Goal: Task Accomplishment & Management: Use online tool/utility

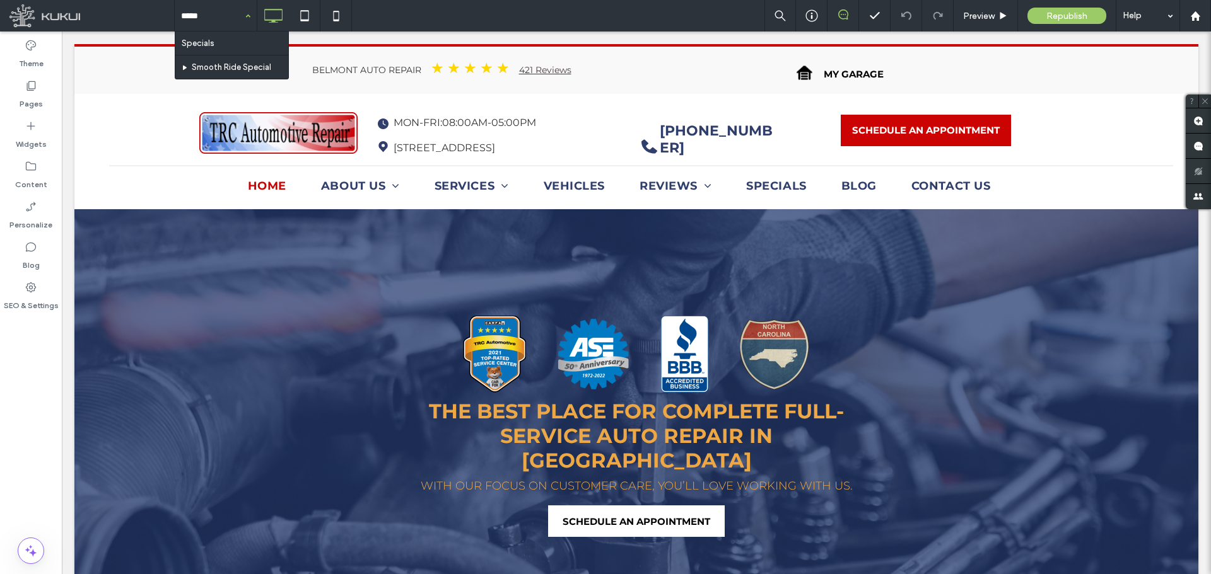
type input "******"
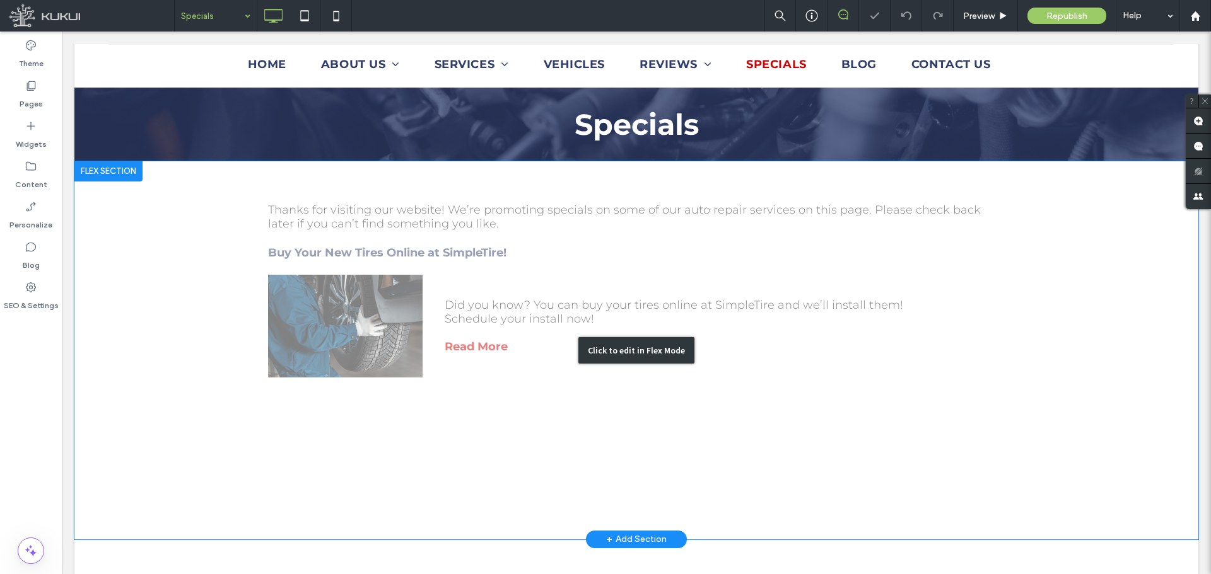
scroll to position [315, 0]
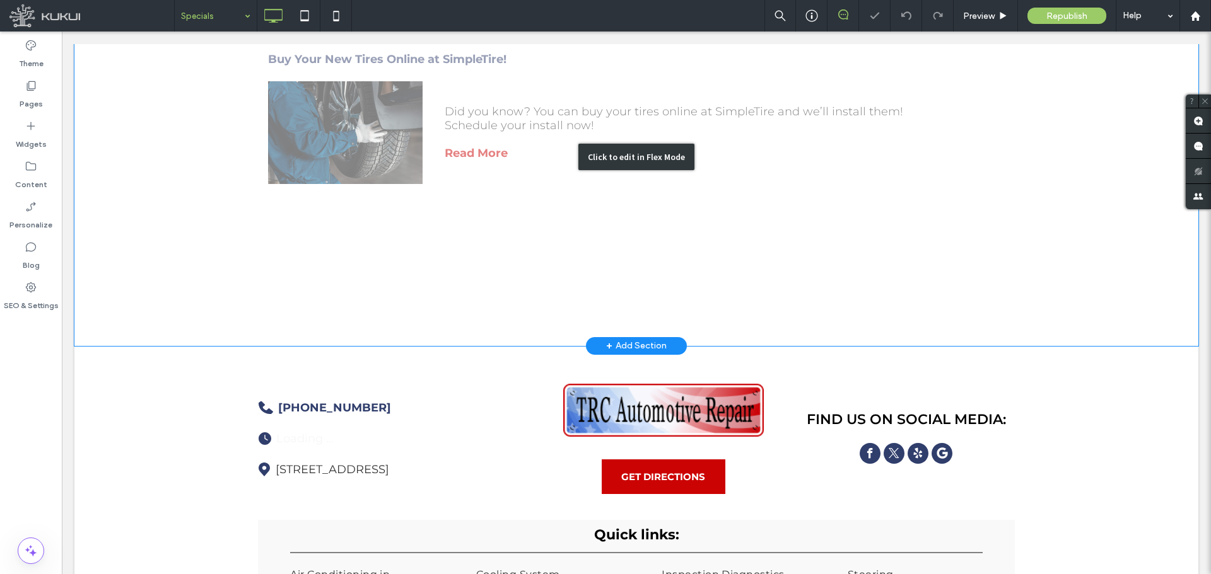
click at [476, 159] on div "Click to edit in Flex Mode" at bounding box center [636, 157] width 1124 height 378
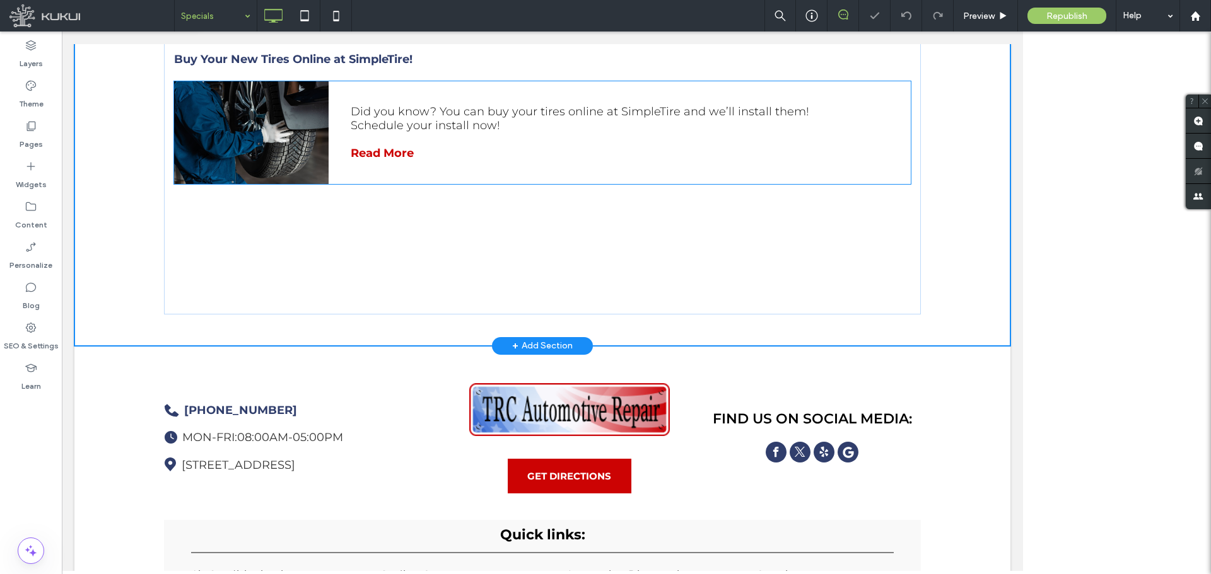
scroll to position [327, 0]
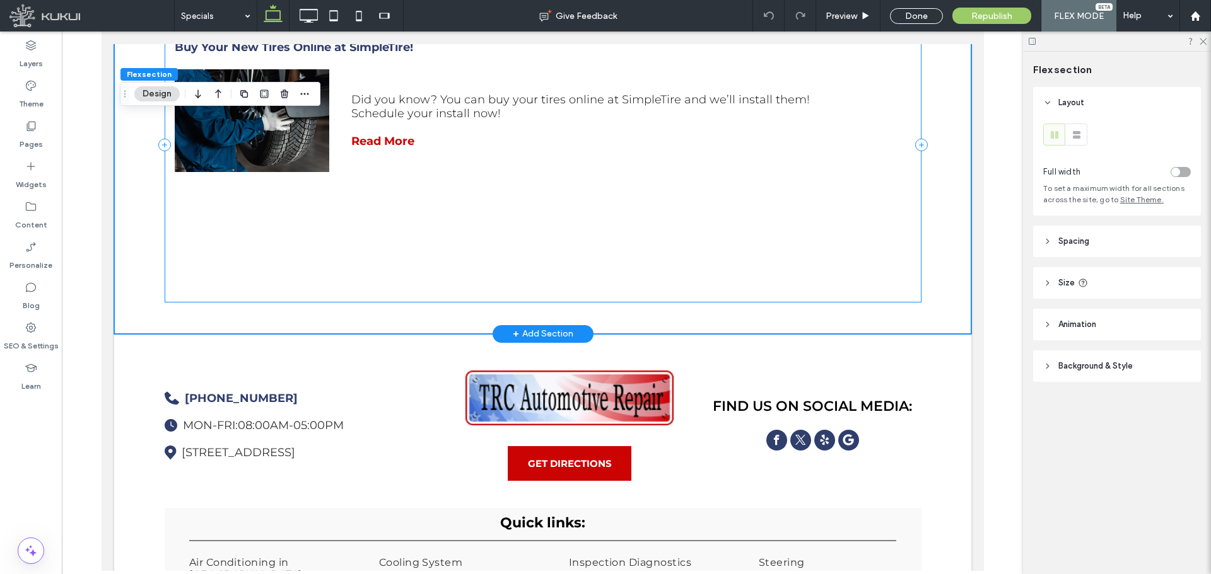
click at [395, 228] on div "Thanks for visiting our website! We’re promoting specials on some of our auto r…" at bounding box center [542, 144] width 757 height 315
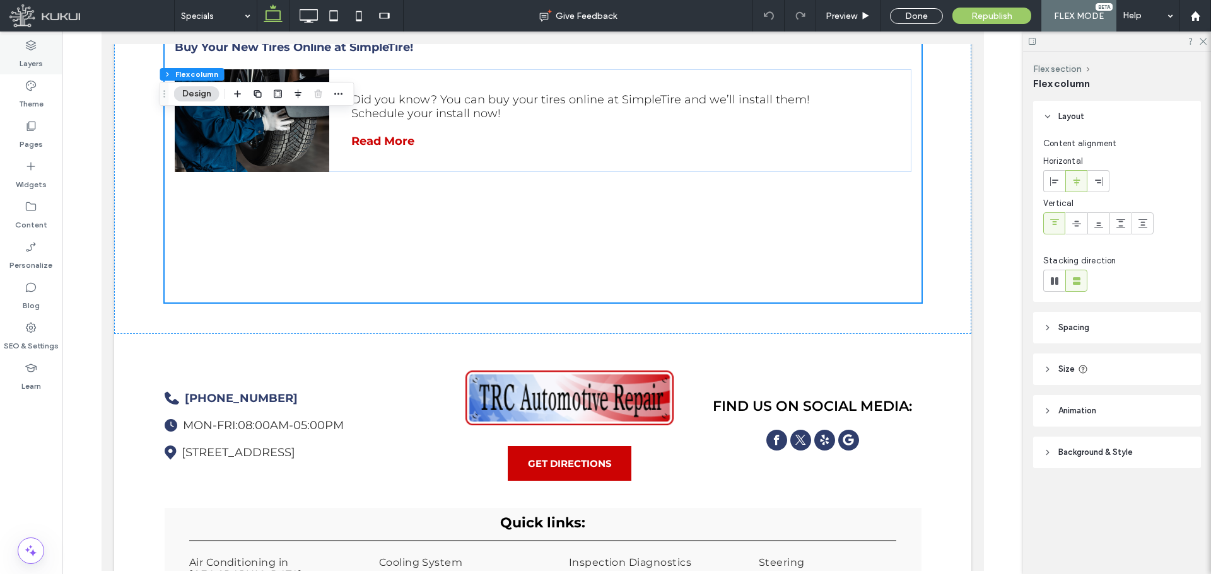
click at [25, 44] on icon at bounding box center [31, 45] width 13 height 13
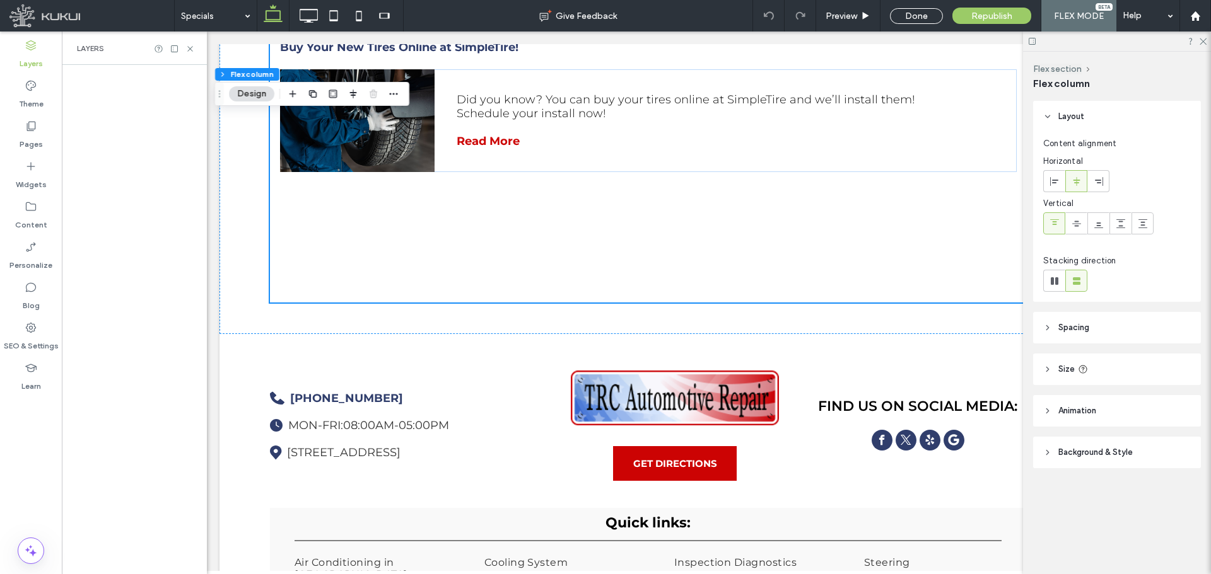
scroll to position [0, 66]
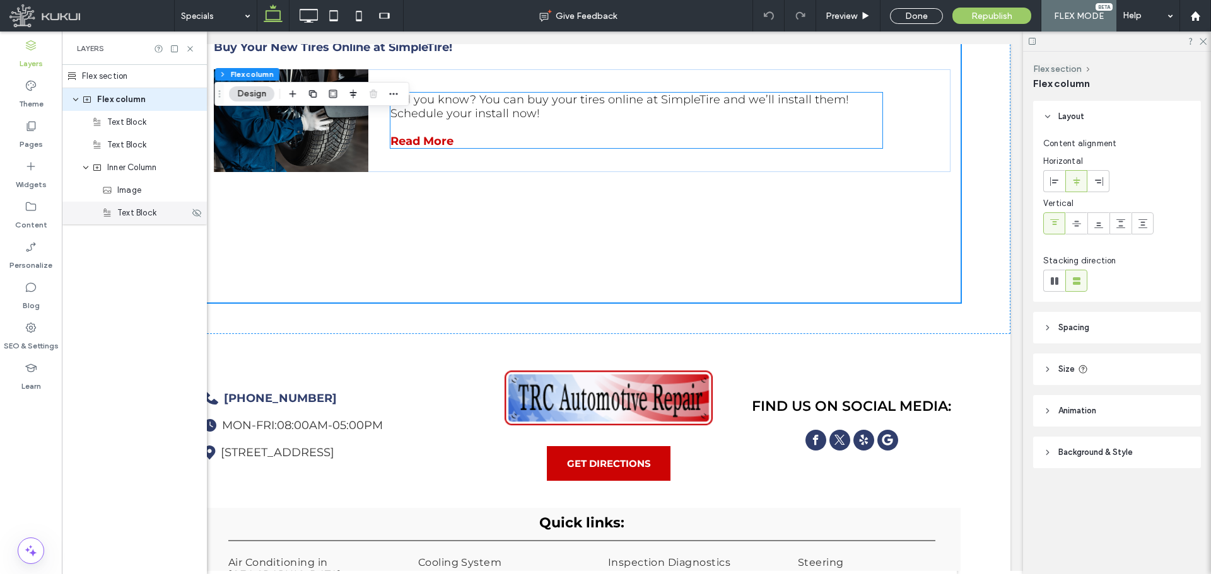
click at [149, 218] on span "Text Block" at bounding box center [136, 213] width 39 height 13
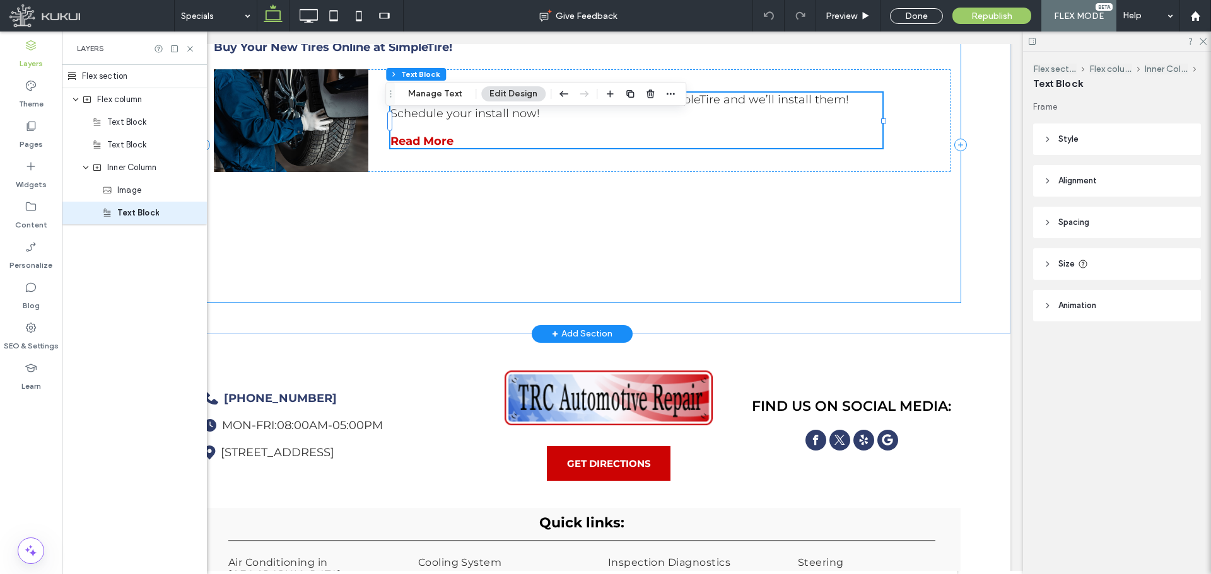
click at [382, 237] on div "Thanks for visiting our website! We’re promoting specials on some of our auto r…" at bounding box center [582, 144] width 757 height 315
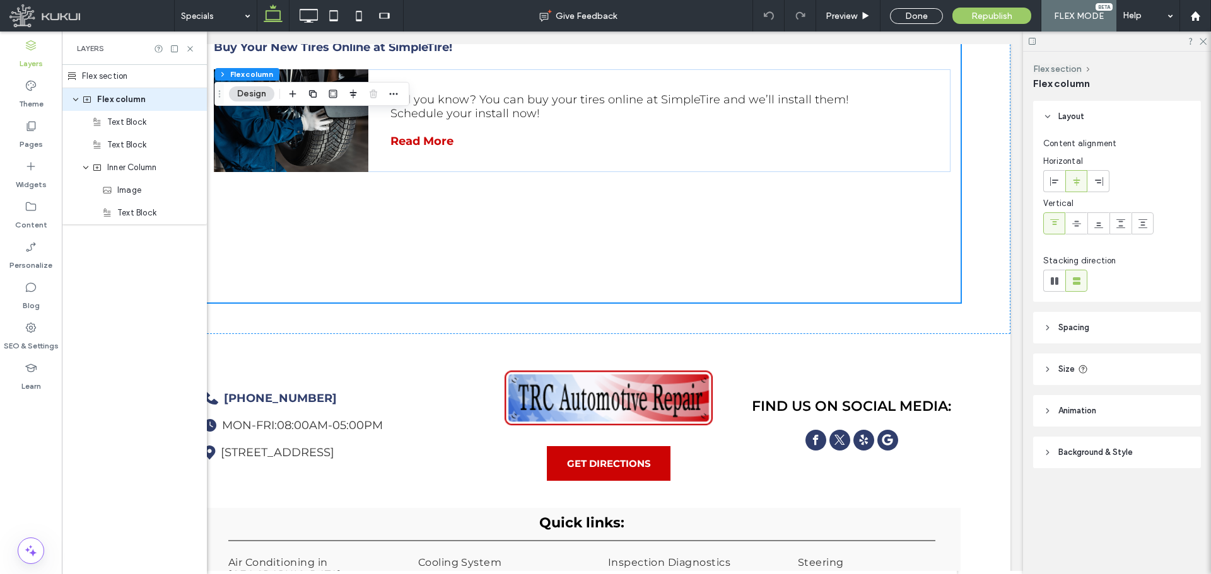
click at [1157, 369] on header "Size" at bounding box center [1117, 370] width 168 height 32
click at [136, 166] on span "Inner Column" at bounding box center [131, 167] width 49 height 13
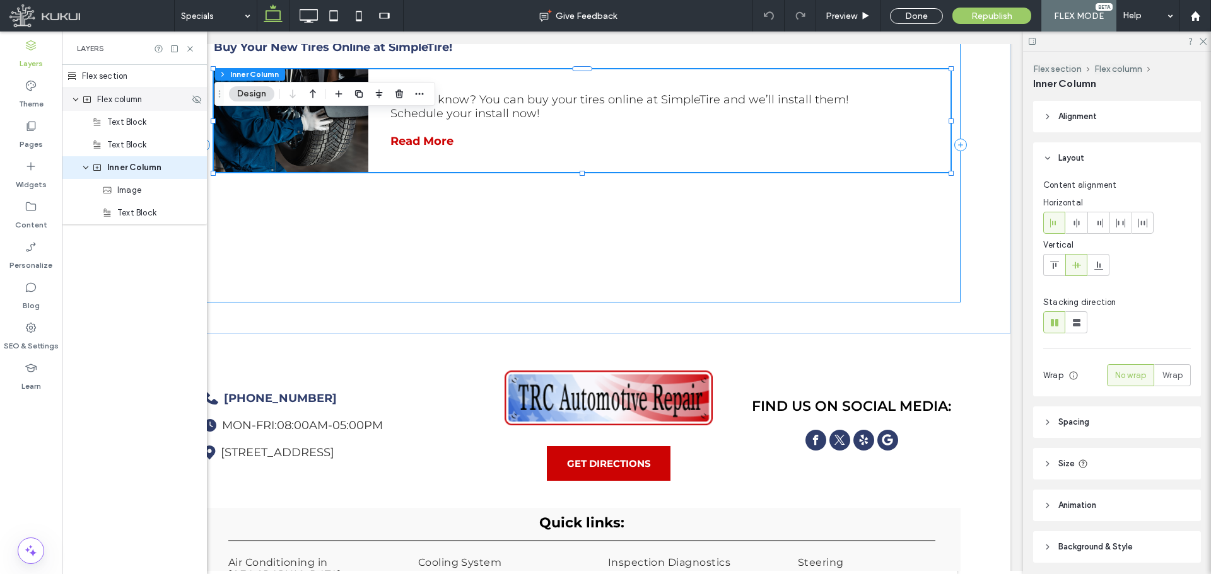
click at [136, 106] on div "Flex column" at bounding box center [134, 99] width 145 height 23
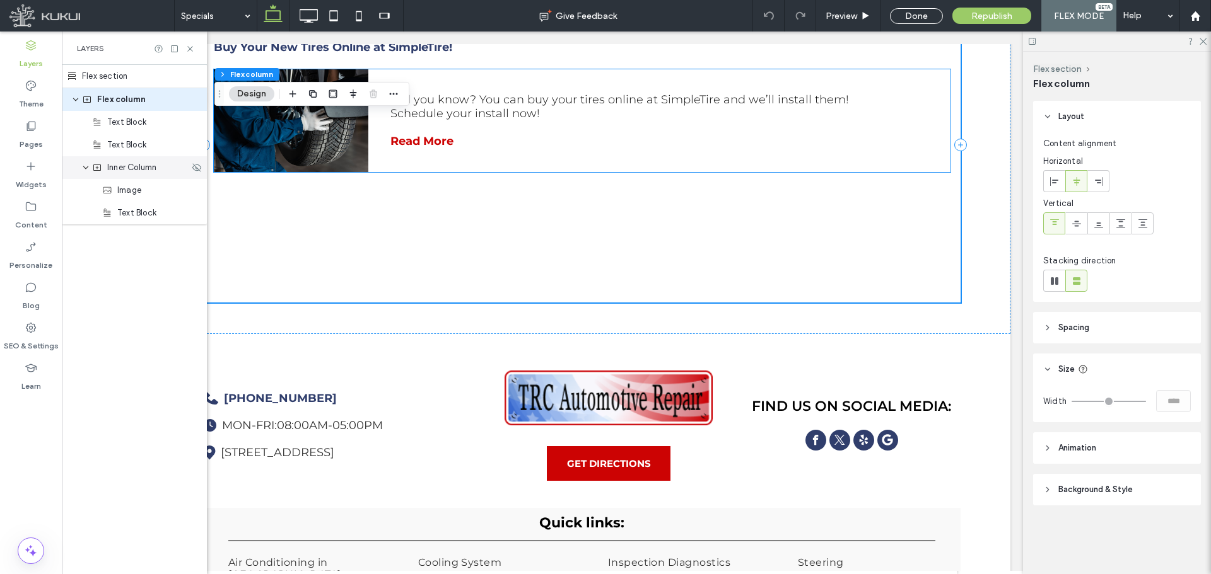
click at [143, 163] on span "Inner Column" at bounding box center [131, 167] width 49 height 13
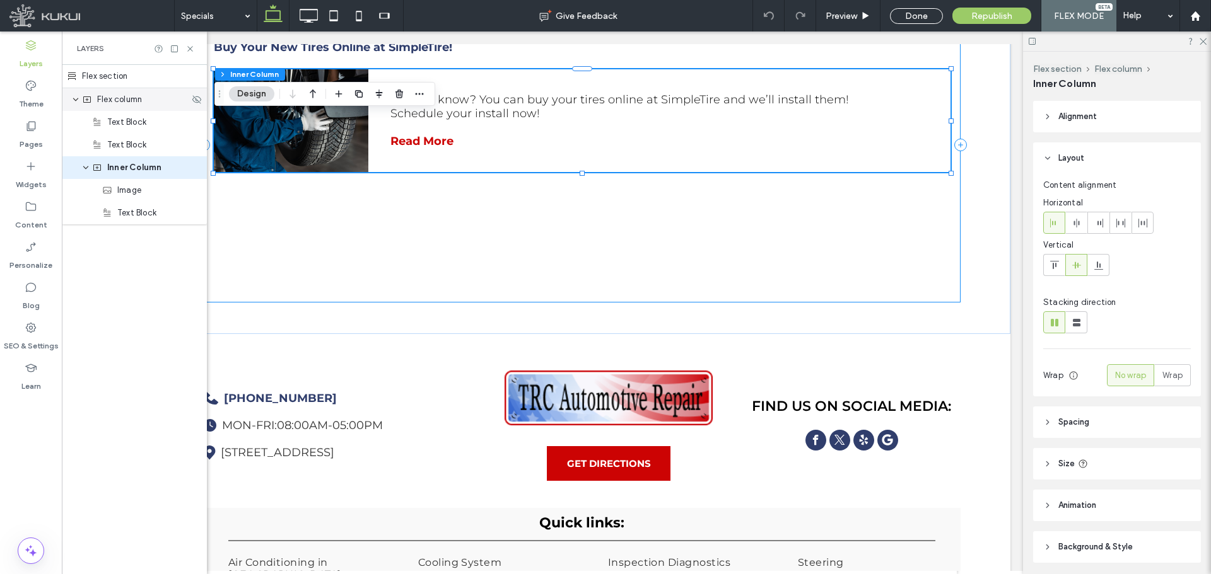
click at [136, 103] on span "Flex column" at bounding box center [119, 99] width 45 height 13
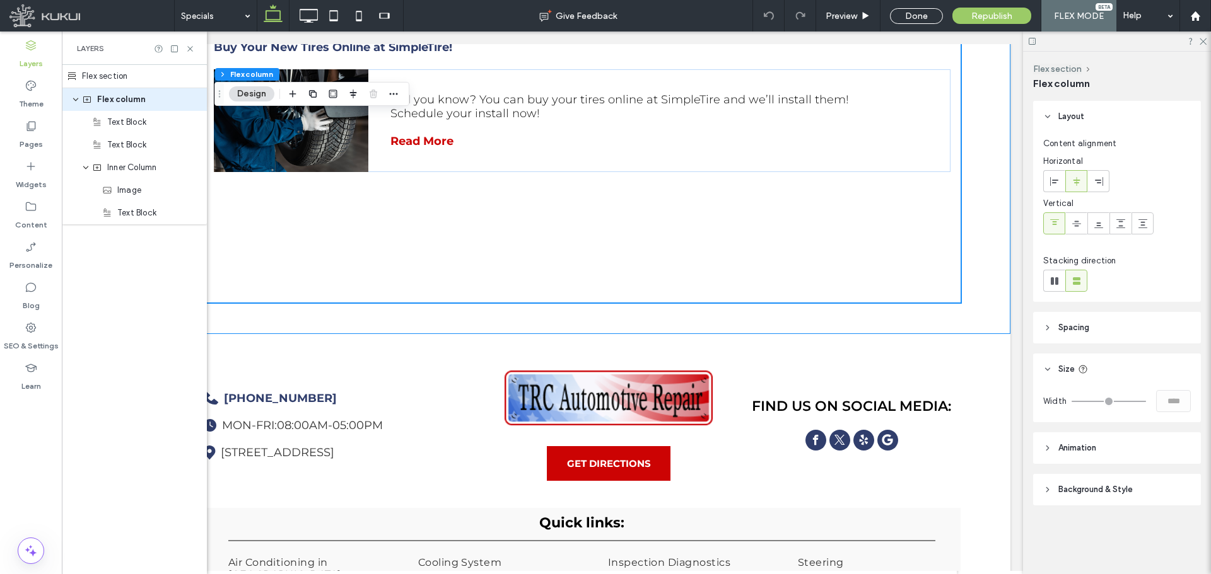
click at [114, 79] on div "Flex section" at bounding box center [134, 76] width 145 height 23
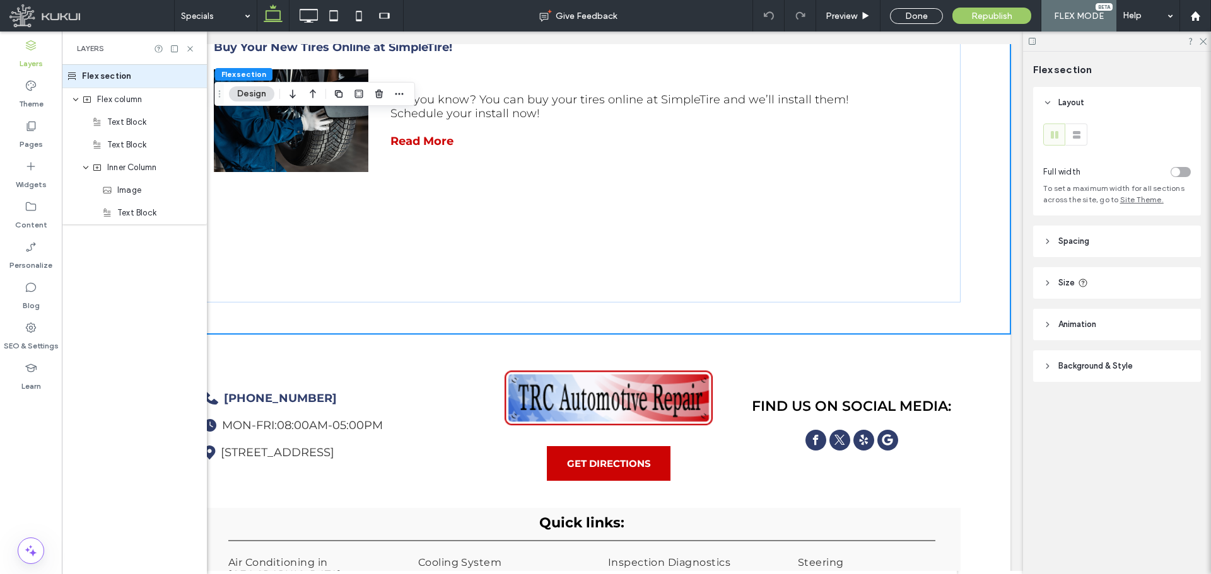
click at [1090, 274] on header "Size" at bounding box center [1117, 283] width 168 height 32
click at [1180, 314] on span "px" at bounding box center [1181, 315] width 9 height 13
click at [1184, 424] on div "A" at bounding box center [1181, 425] width 18 height 22
type input "*"
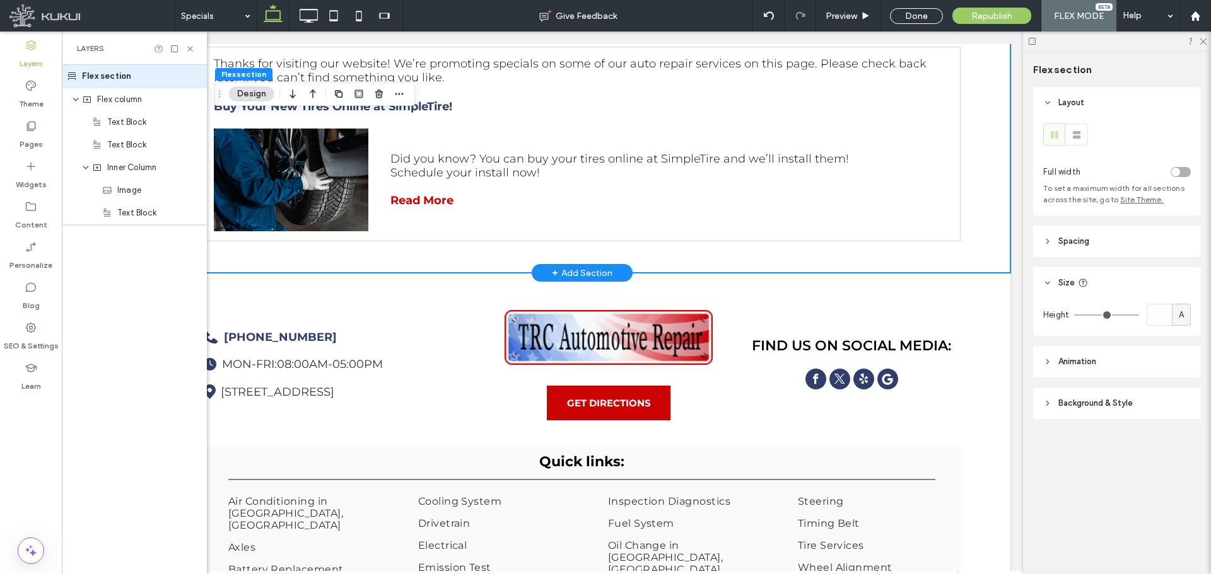
scroll to position [201, 0]
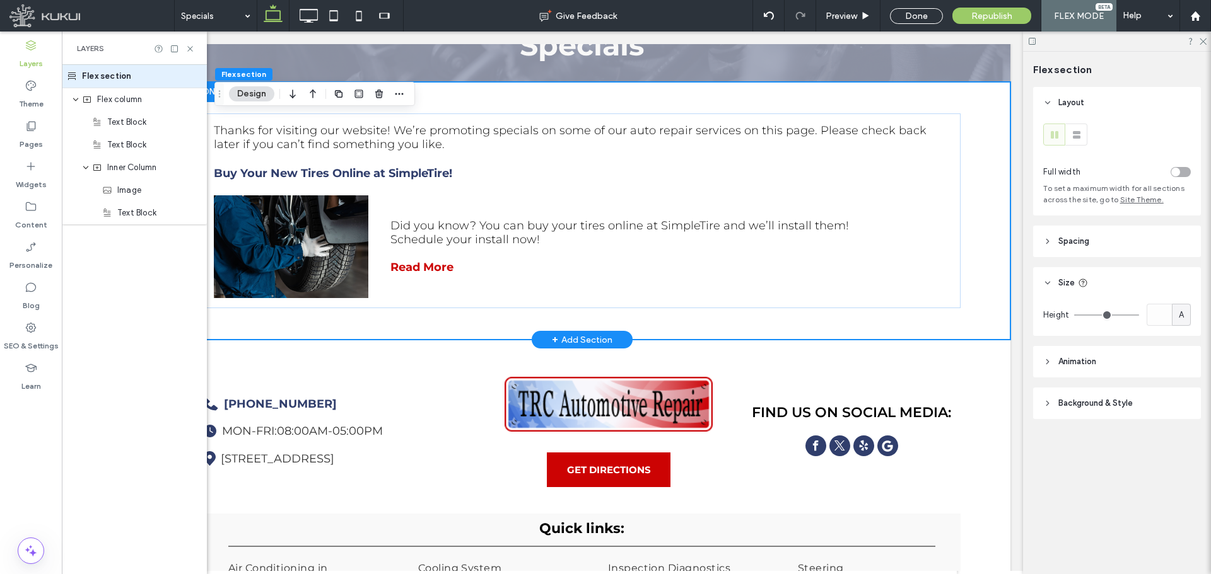
click at [576, 347] on div "+ Add Section" at bounding box center [582, 340] width 61 height 14
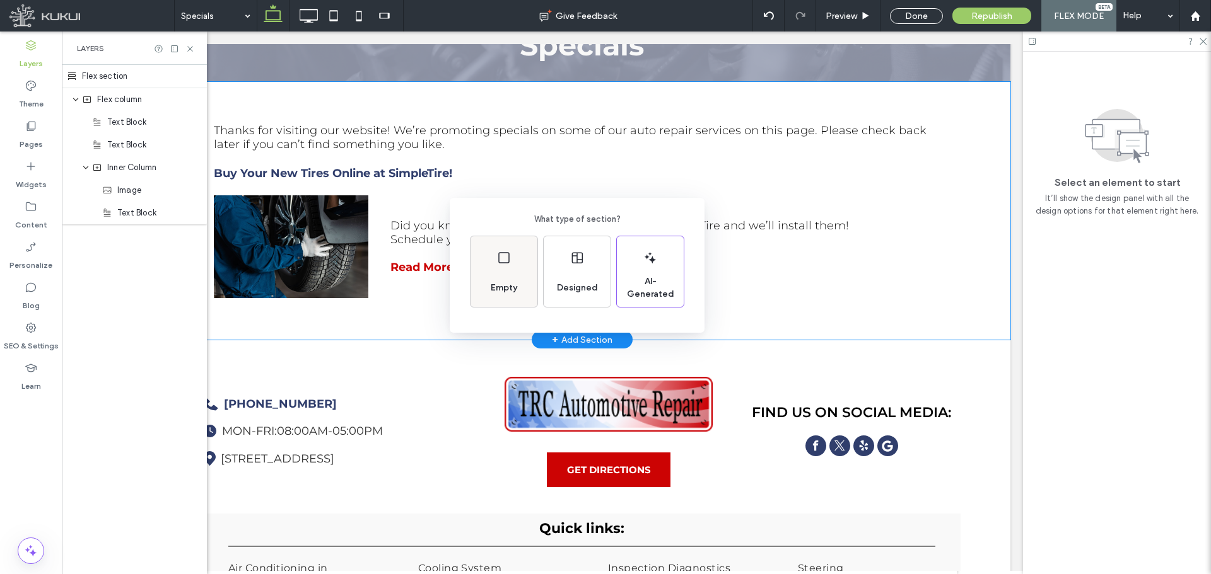
click at [507, 272] on div "Empty" at bounding box center [503, 271] width 67 height 71
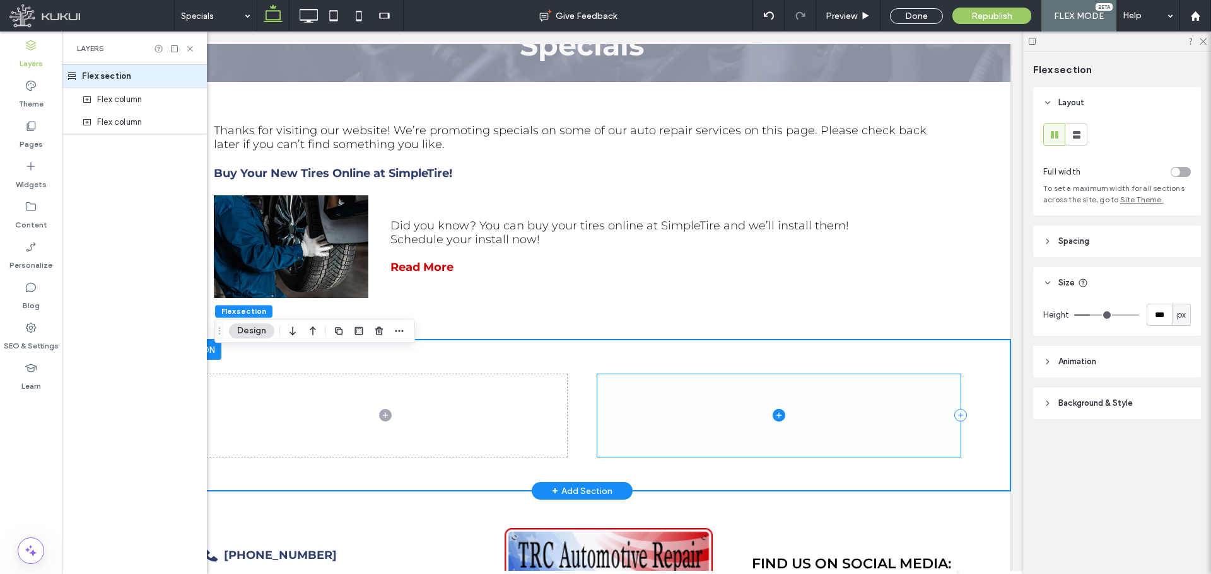
click at [713, 411] on span at bounding box center [778, 416] width 363 height 83
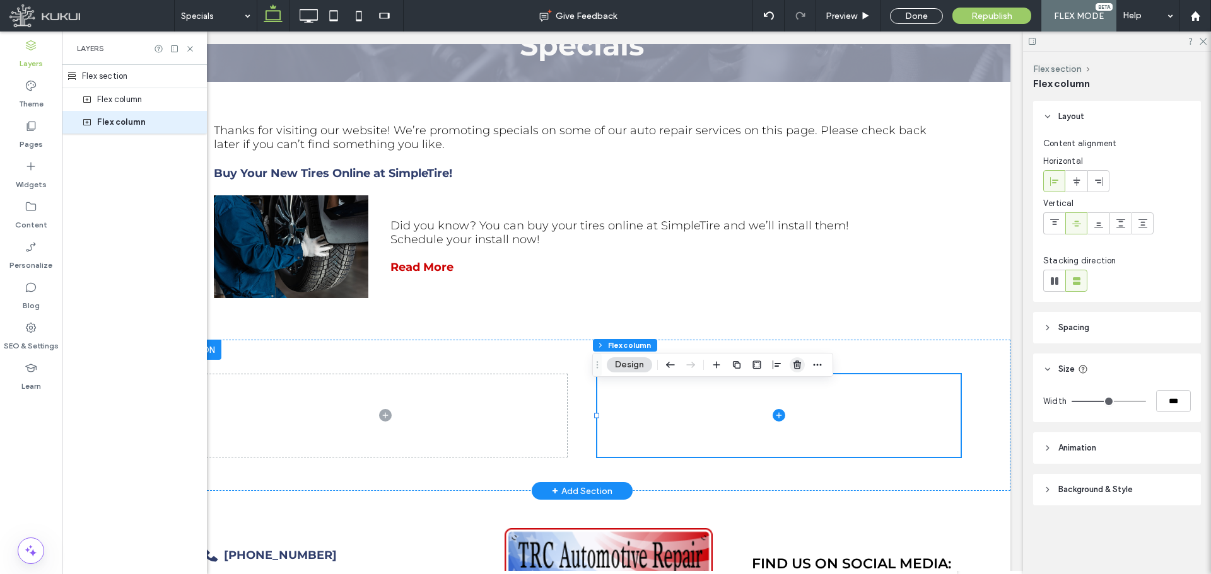
drag, startPoint x: 799, startPoint y: 361, endPoint x: 658, endPoint y: 337, distance: 142.8
click at [799, 361] on icon "button" at bounding box center [797, 365] width 10 height 10
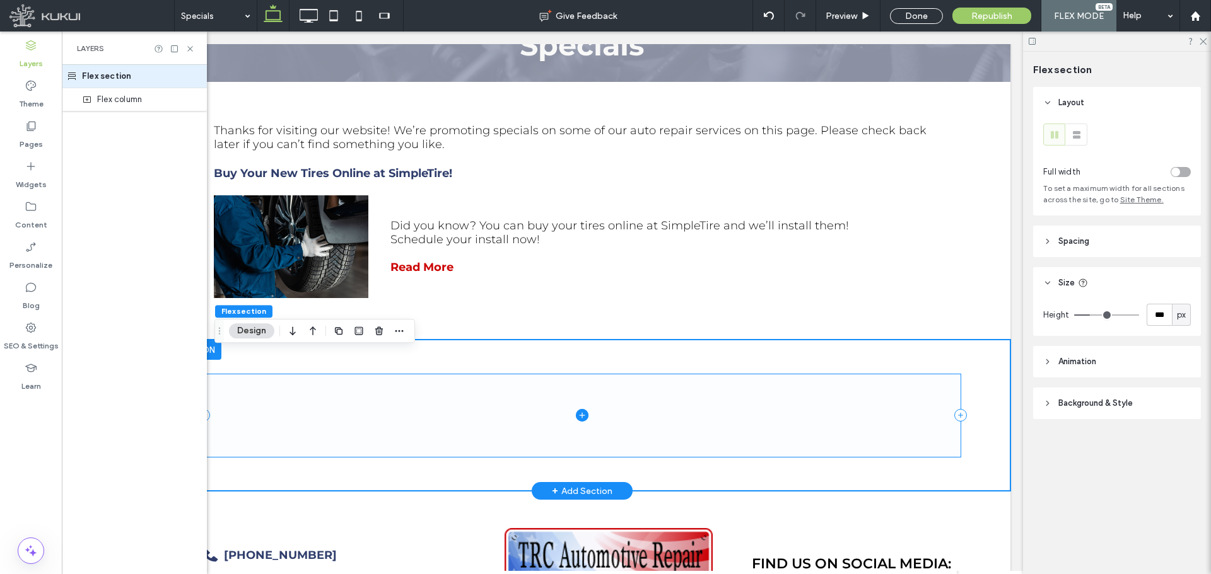
click at [424, 392] on span at bounding box center [582, 416] width 757 height 83
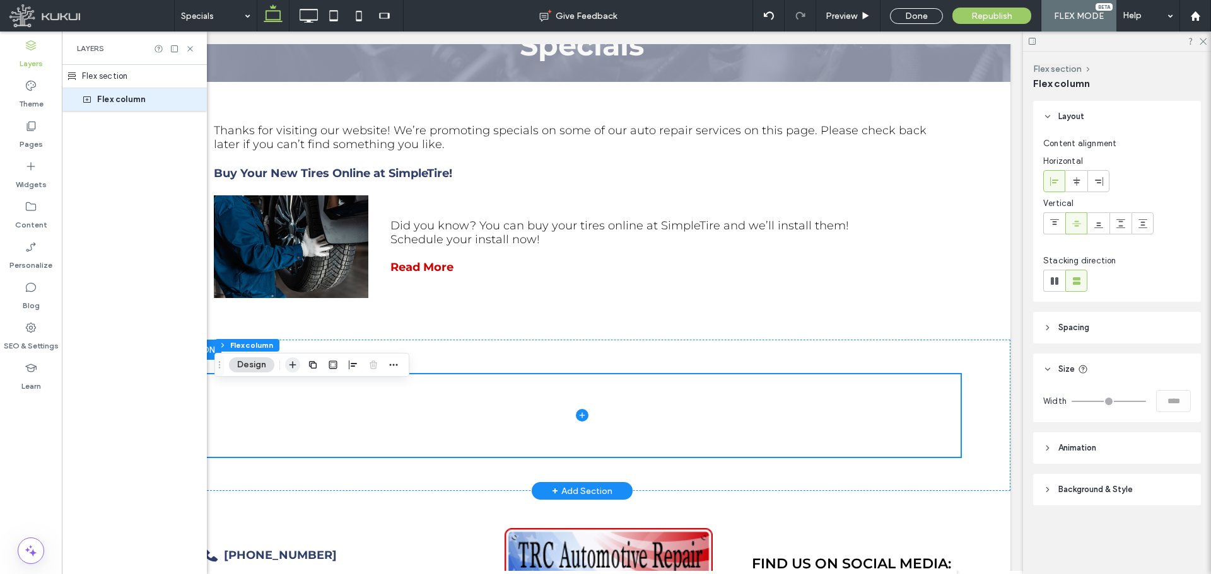
click at [298, 366] on span "button" at bounding box center [292, 365] width 15 height 15
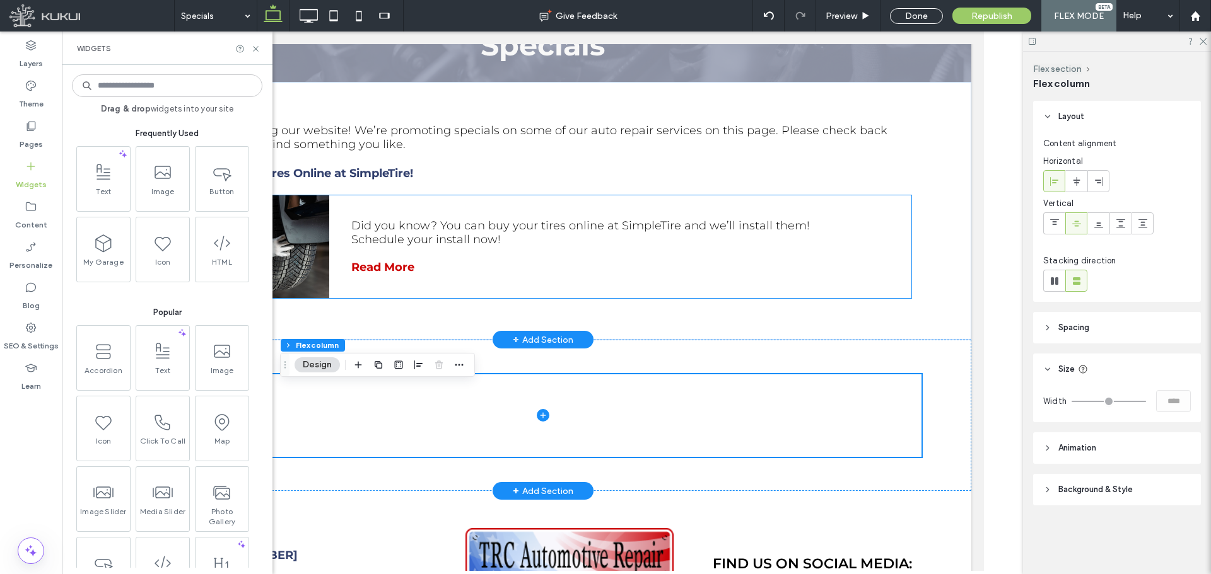
scroll to position [0, 0]
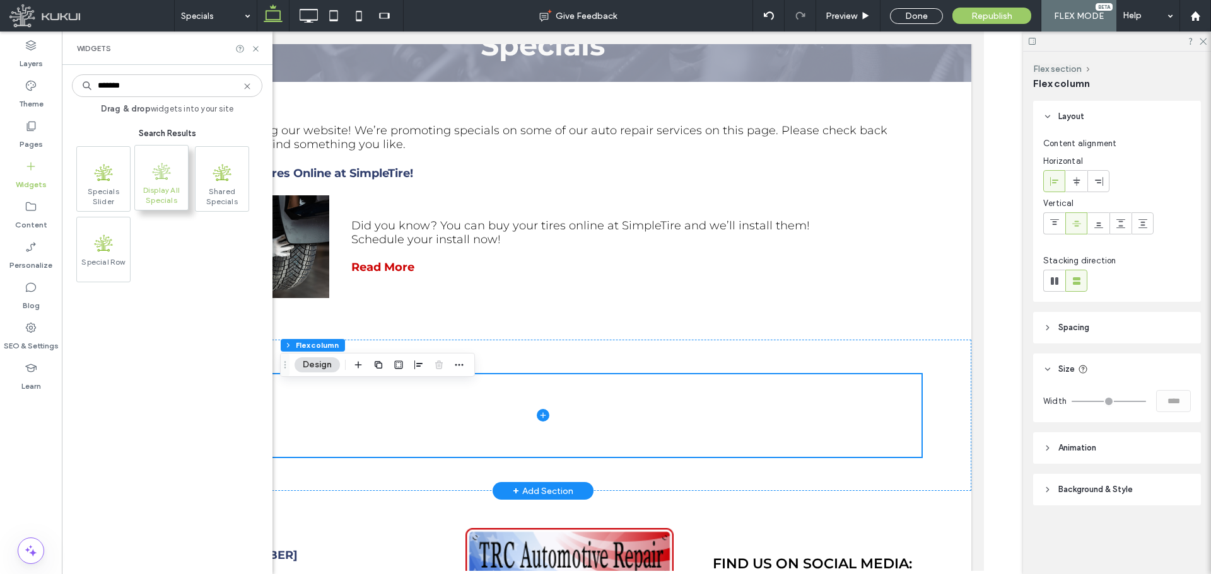
type input "*******"
click at [154, 178] on icon ".st0{fill-rule:evenodd;clip-rule:evenodd;fill:#82BB26;}" at bounding box center [161, 171] width 19 height 19
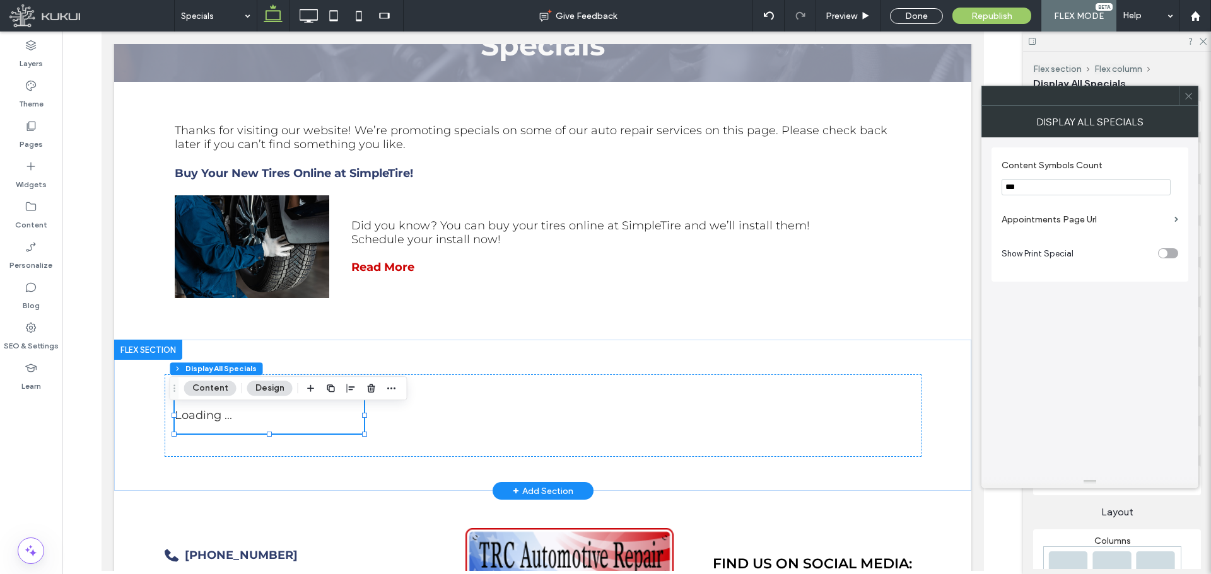
click at [1082, 220] on label "Appointments Page Url" at bounding box center [1085, 219] width 168 height 23
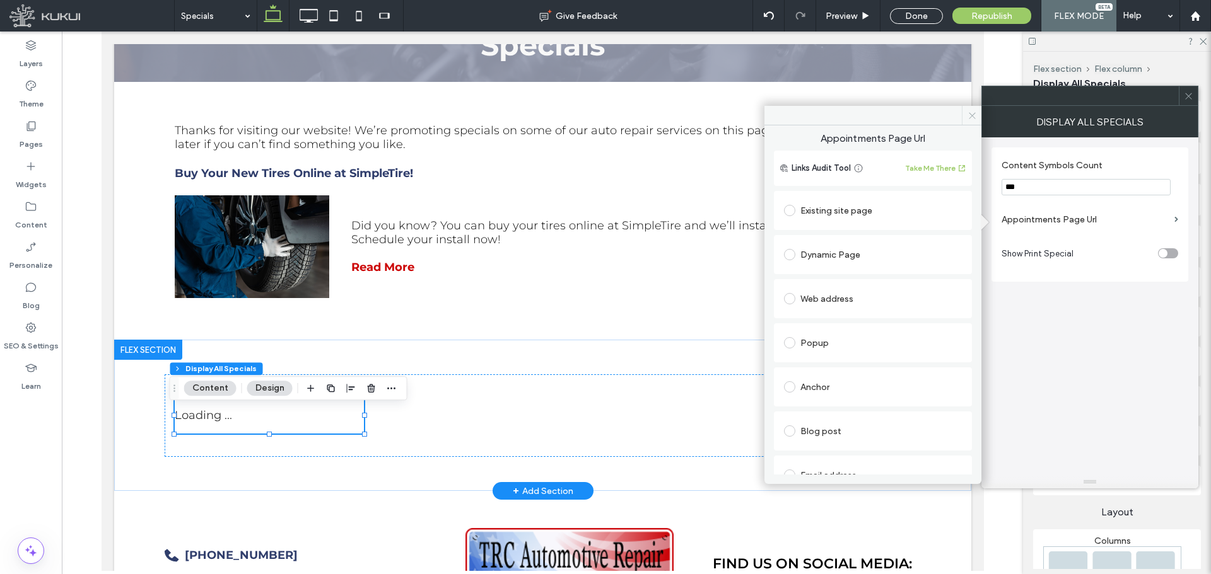
click at [972, 119] on icon at bounding box center [971, 115] width 9 height 9
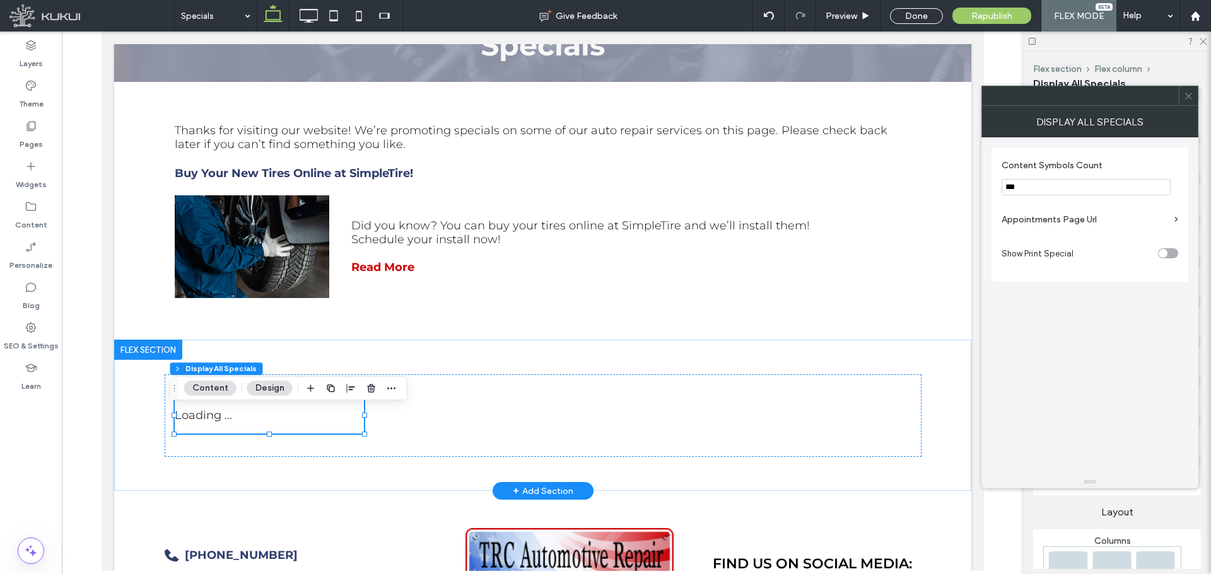
click at [1089, 216] on label "Appointments Page Url" at bounding box center [1085, 219] width 168 height 23
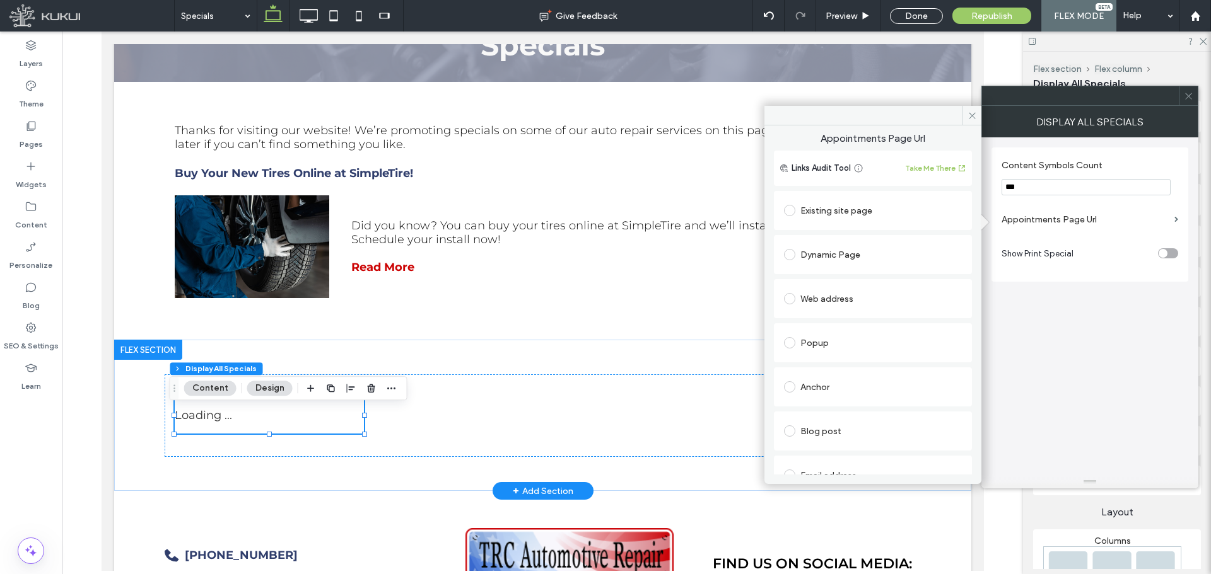
click at [849, 206] on div "Existing site page" at bounding box center [873, 211] width 178 height 20
click at [842, 341] on div "Web address" at bounding box center [873, 338] width 178 height 20
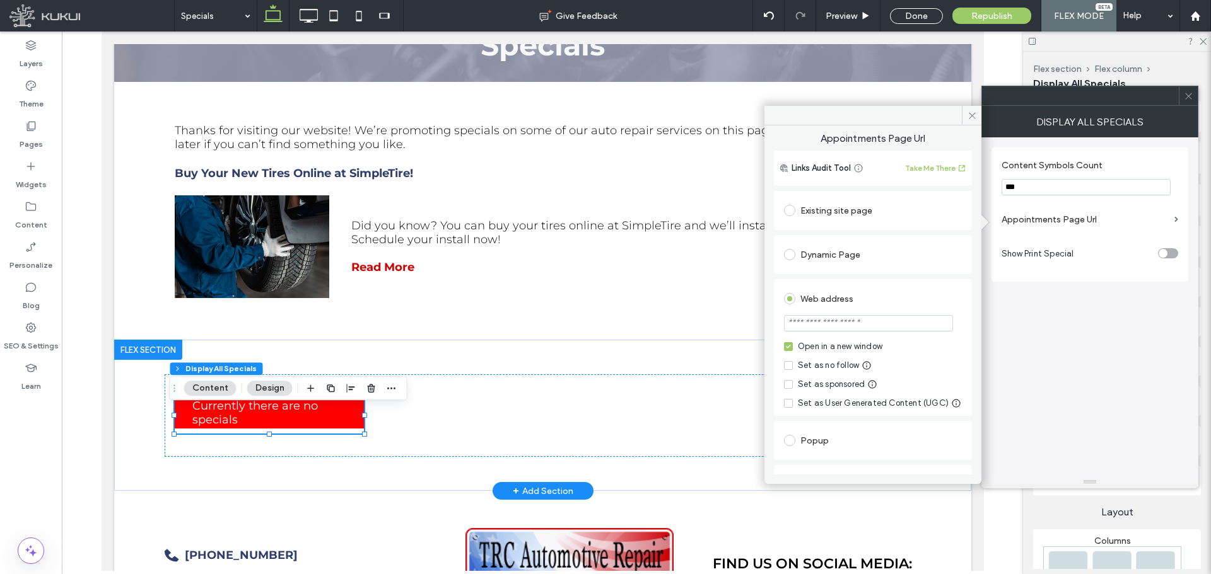
click at [856, 346] on div "Open in a new window" at bounding box center [840, 347] width 85 height 13
click at [856, 323] on input "url" at bounding box center [868, 323] width 169 height 16
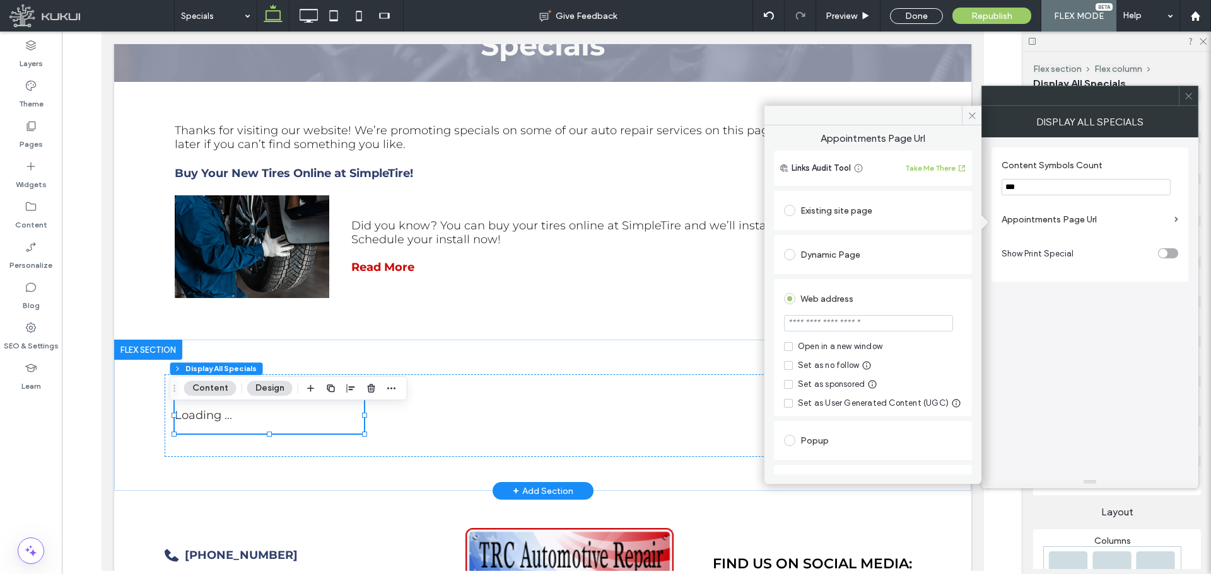
paste input "**********"
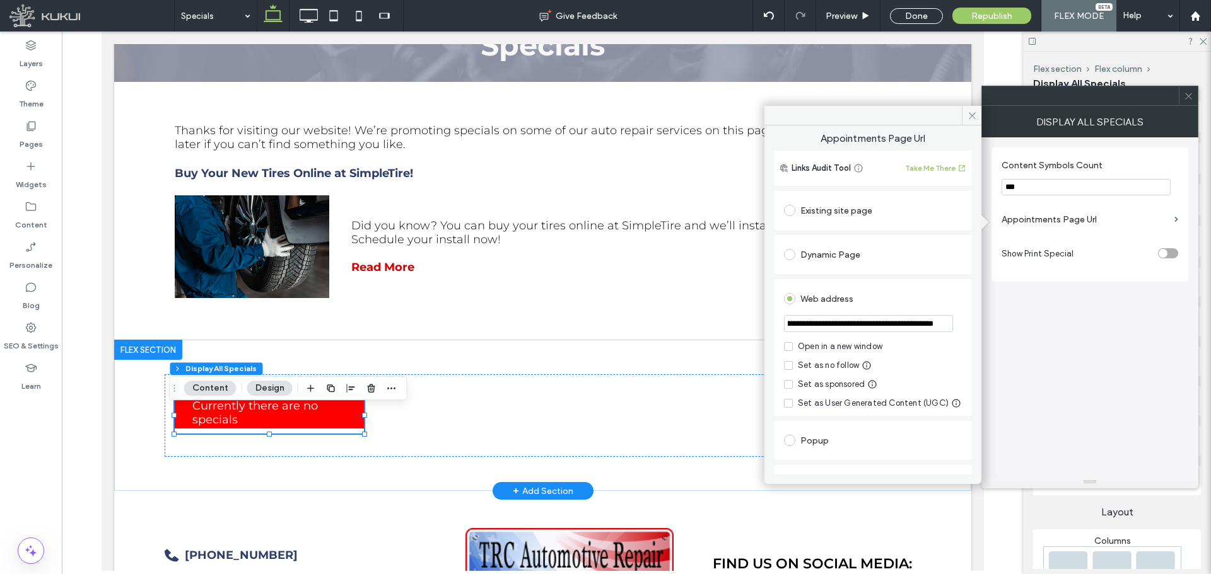
type input "**********"
click at [910, 294] on div "Web address" at bounding box center [873, 299] width 178 height 20
click at [853, 347] on div "Open in a new window" at bounding box center [840, 347] width 85 height 13
click at [971, 115] on icon at bounding box center [971, 115] width 9 height 9
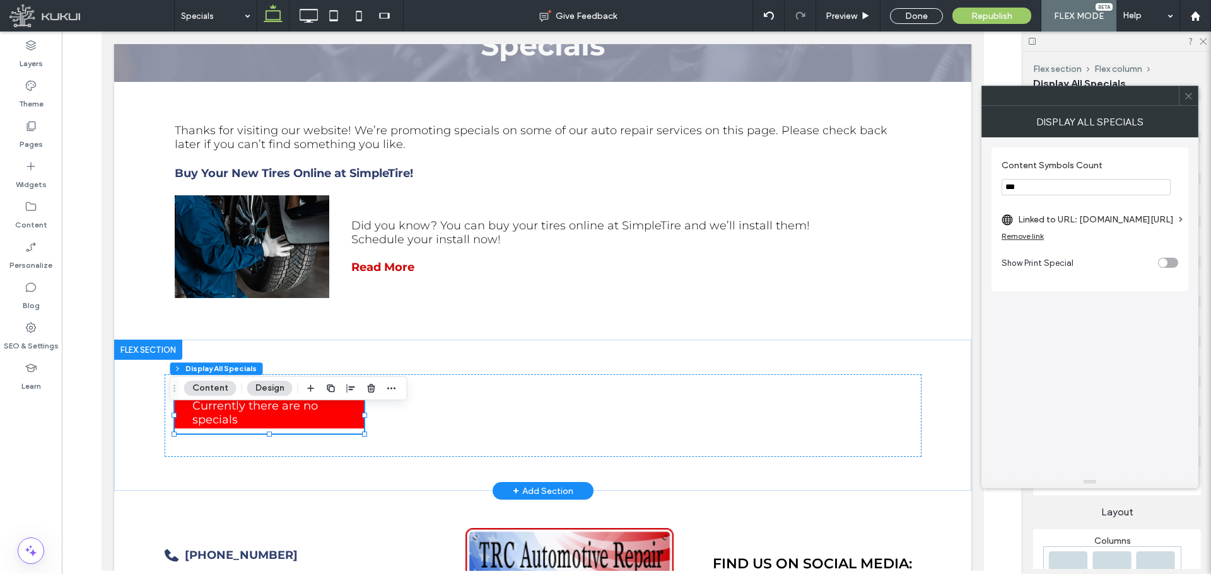
click at [1174, 260] on div "toggle" at bounding box center [1168, 263] width 20 height 10
click at [1189, 100] on icon at bounding box center [1188, 95] width 9 height 9
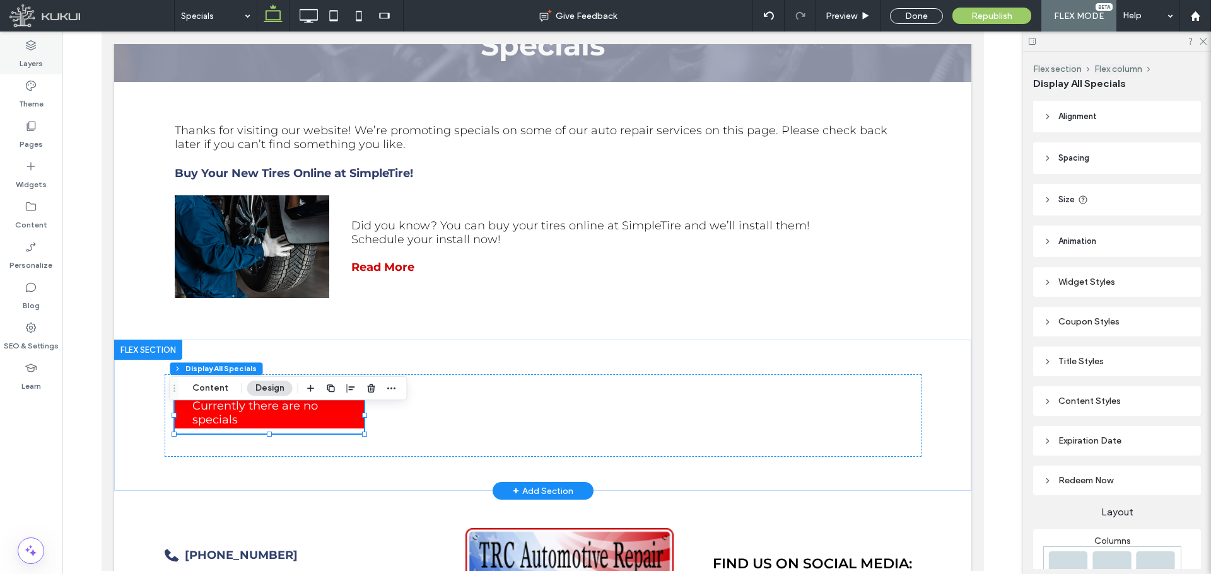
click at [30, 48] on icon at bounding box center [31, 45] width 13 height 13
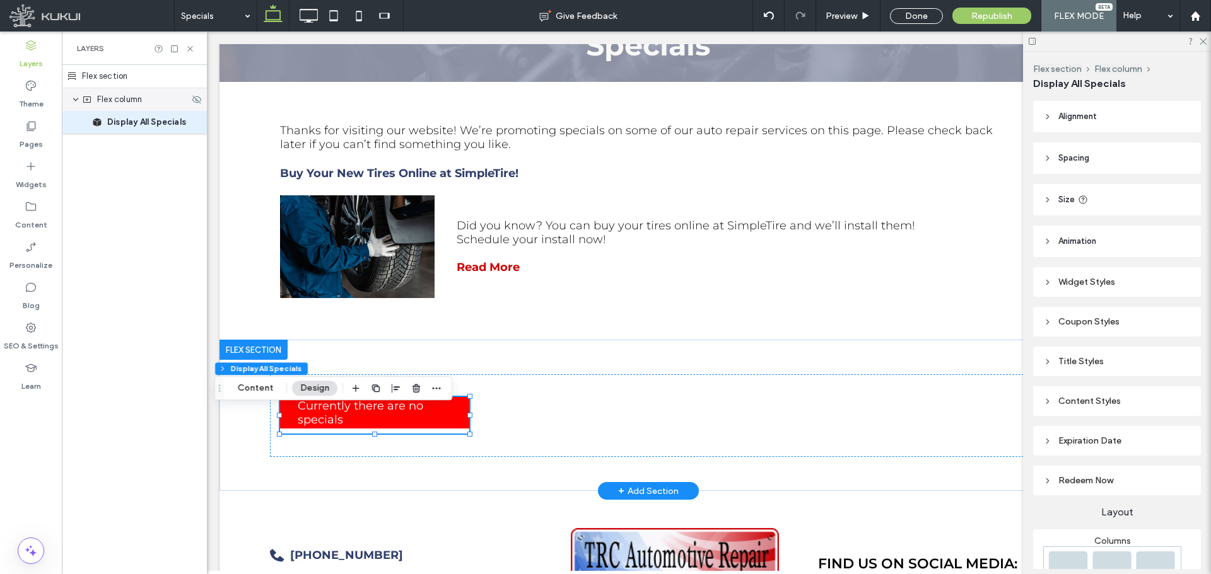
scroll to position [0, 66]
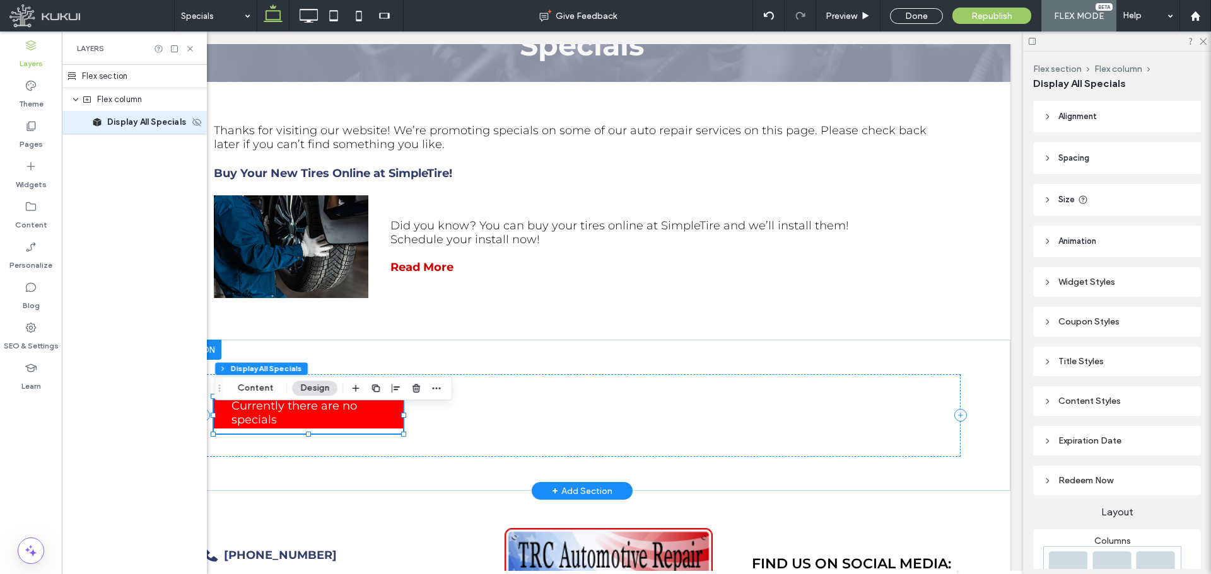
click at [143, 128] on span "Display All Specials" at bounding box center [146, 122] width 79 height 13
click at [1075, 192] on header "Size" at bounding box center [1117, 200] width 168 height 32
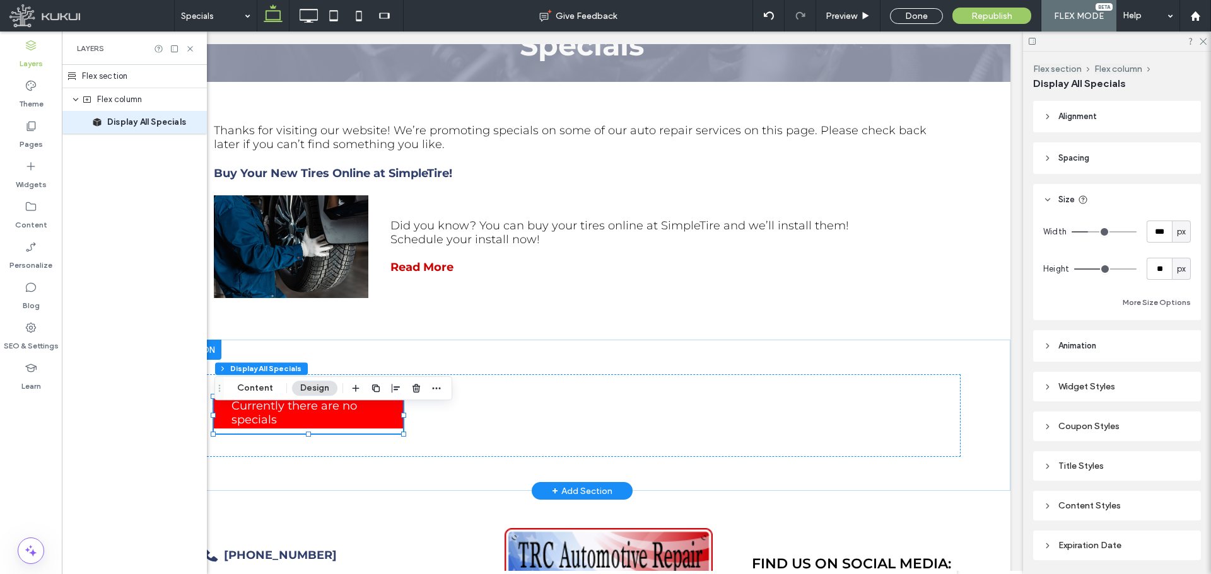
click at [1177, 228] on span "px" at bounding box center [1181, 232] width 9 height 13
click at [1176, 272] on span "%" at bounding box center [1175, 276] width 8 height 13
type input "**"
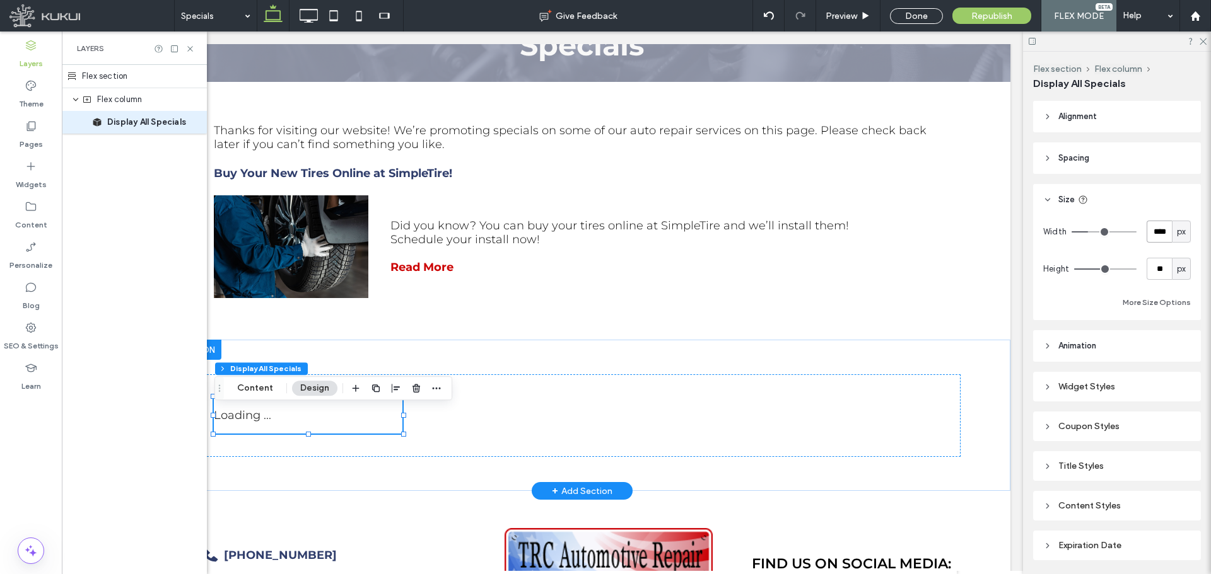
click at [1153, 225] on input "****" at bounding box center [1158, 232] width 25 height 22
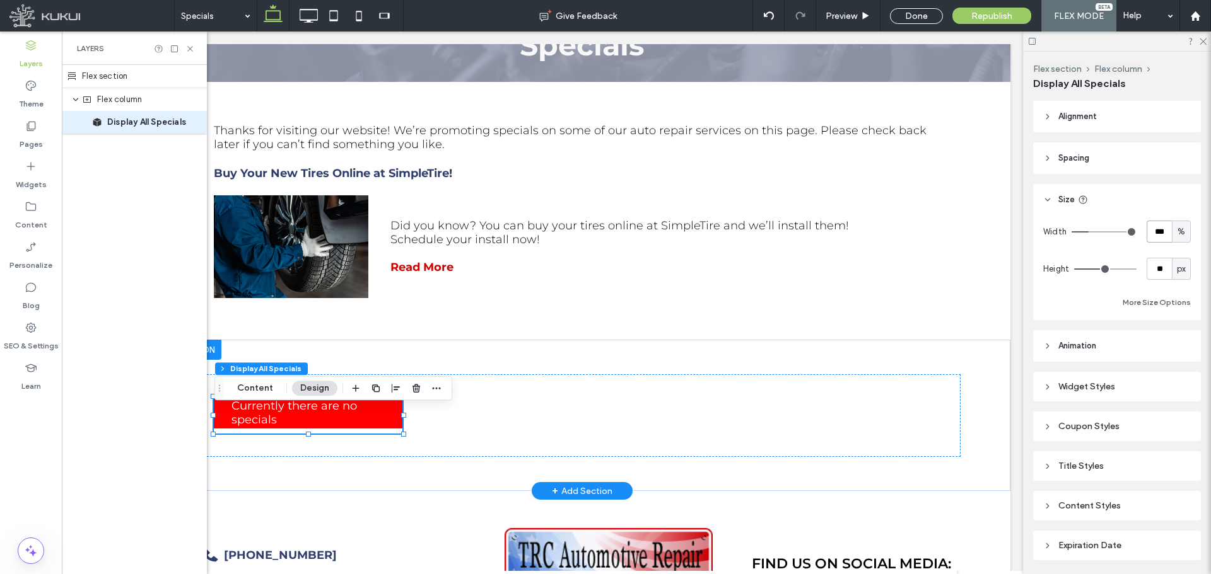
type input "***"
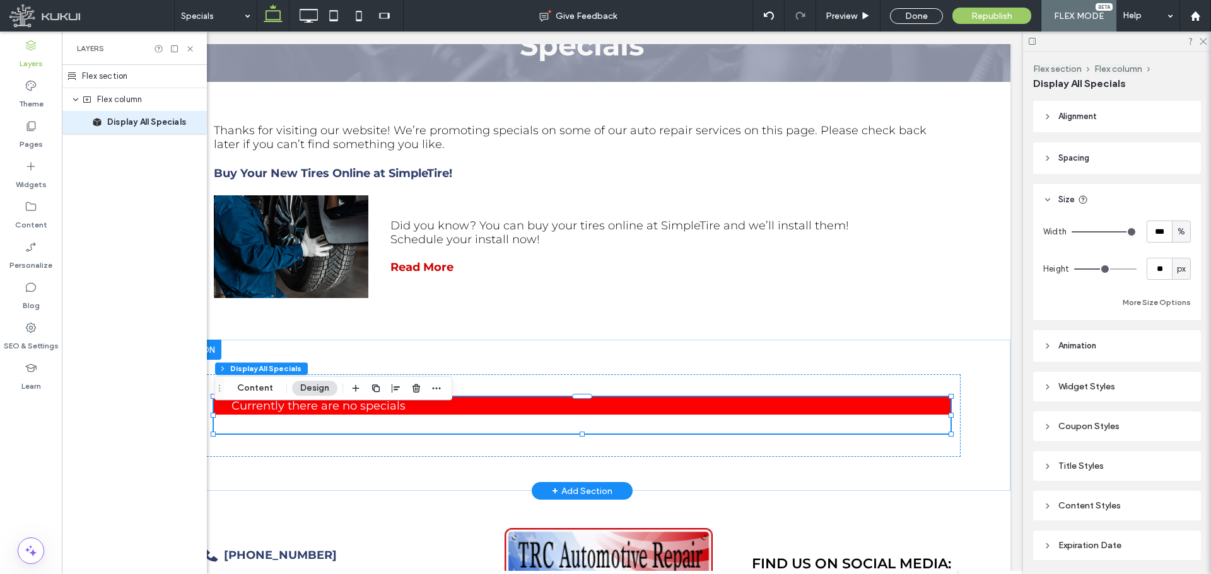
click at [1177, 268] on span "px" at bounding box center [1181, 269] width 9 height 13
click at [1177, 376] on span "A" at bounding box center [1174, 379] width 5 height 13
type input "*"
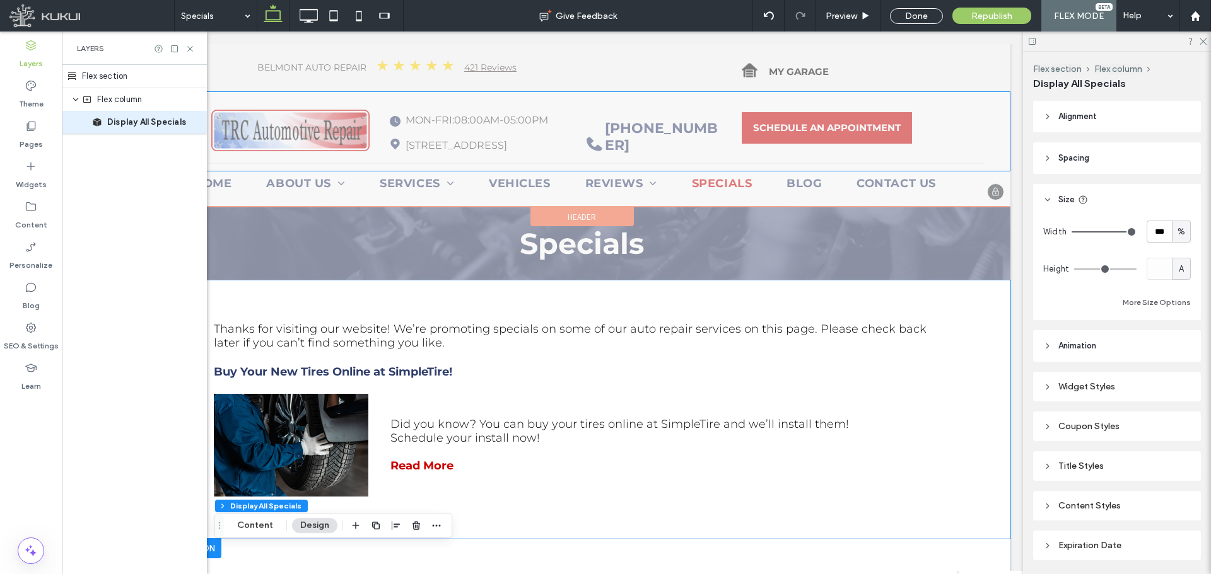
scroll to position [0, 0]
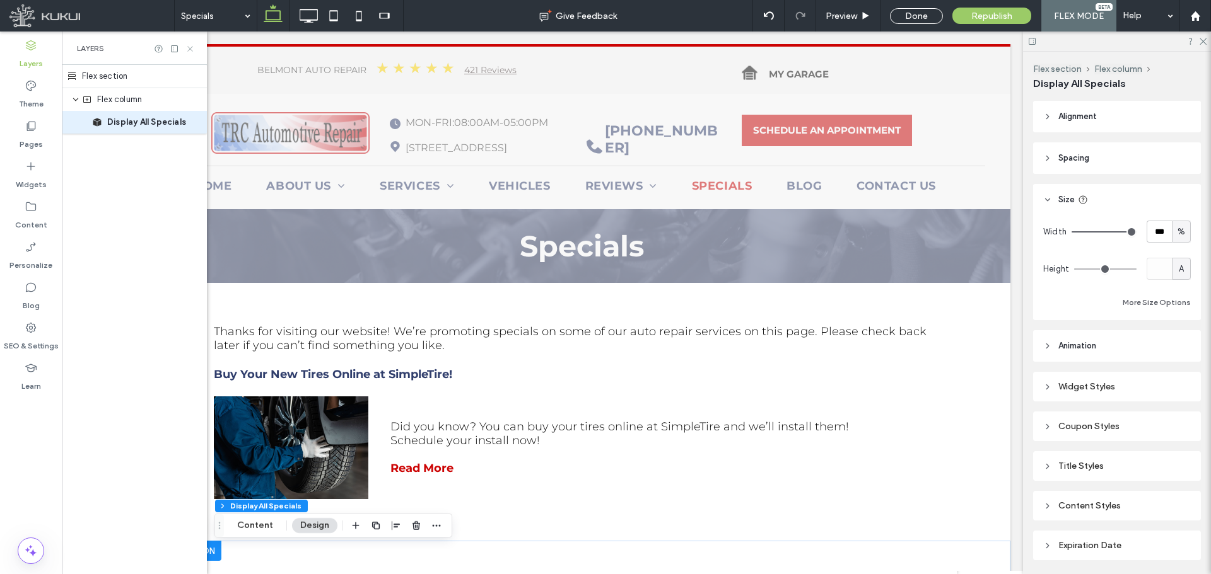
click at [188, 45] on icon at bounding box center [189, 48] width 9 height 9
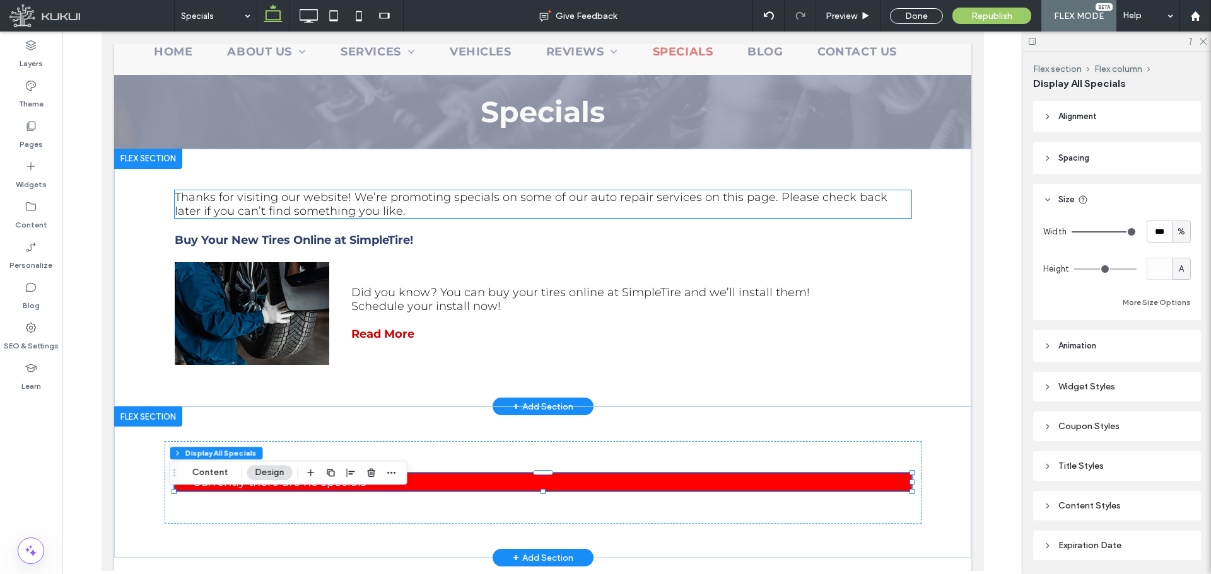
scroll to position [252, 0]
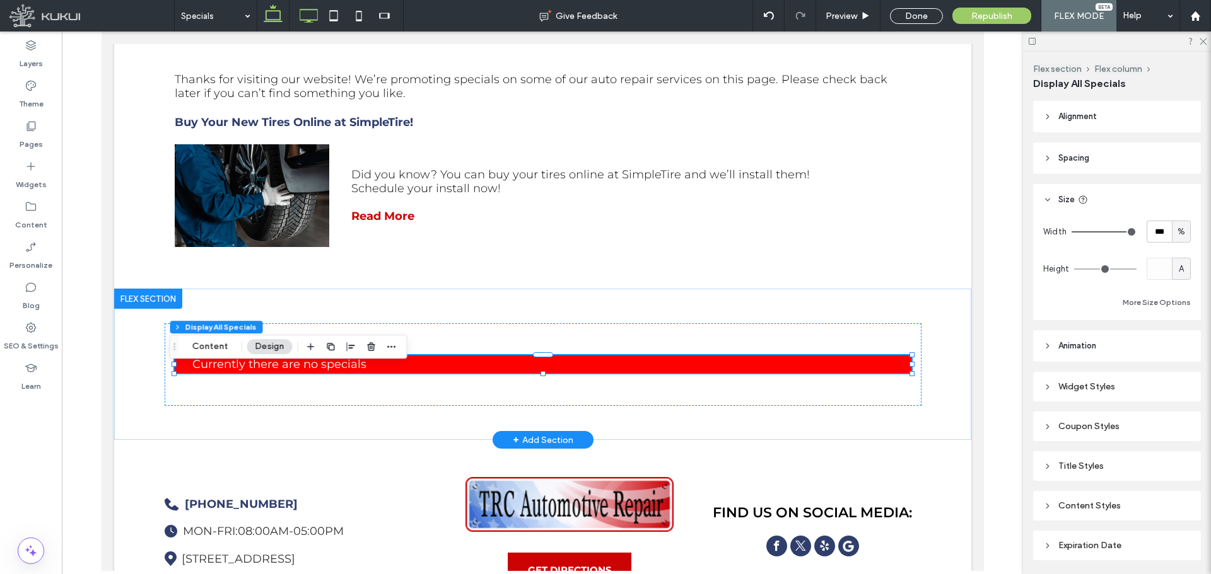
click at [308, 18] on icon at bounding box center [308, 15] width 25 height 25
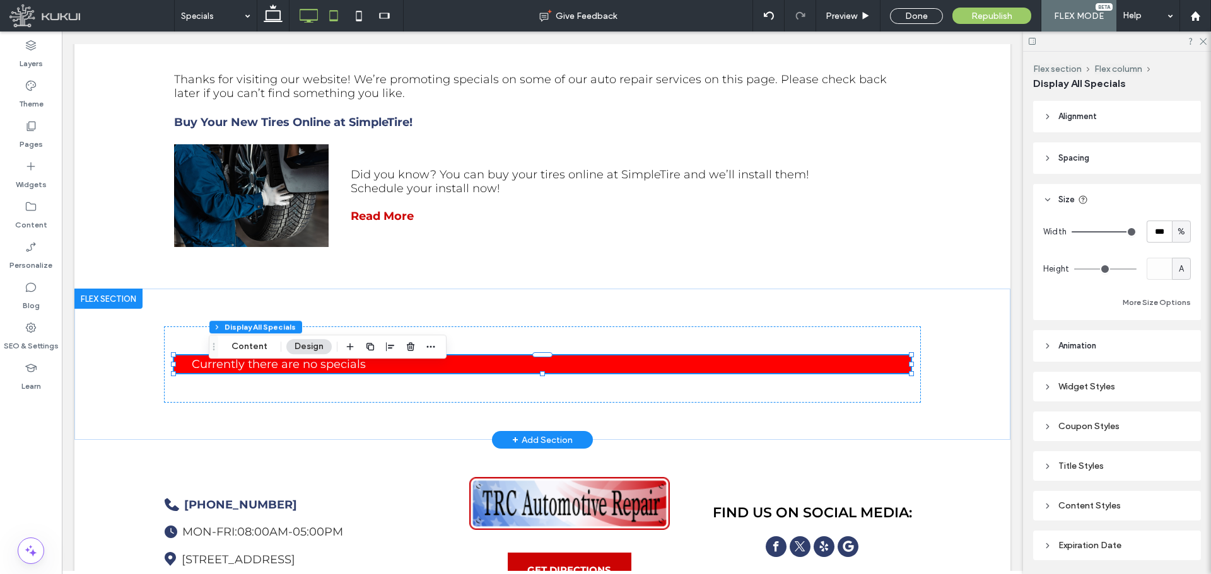
scroll to position [240, 0]
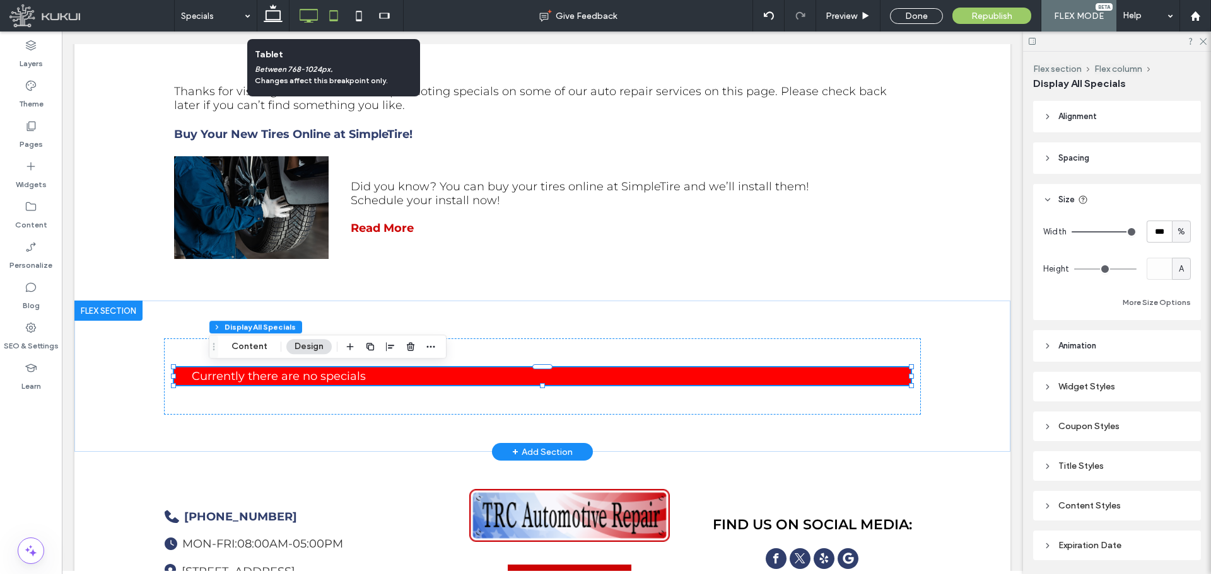
click at [333, 15] on icon at bounding box center [333, 15] width 25 height 25
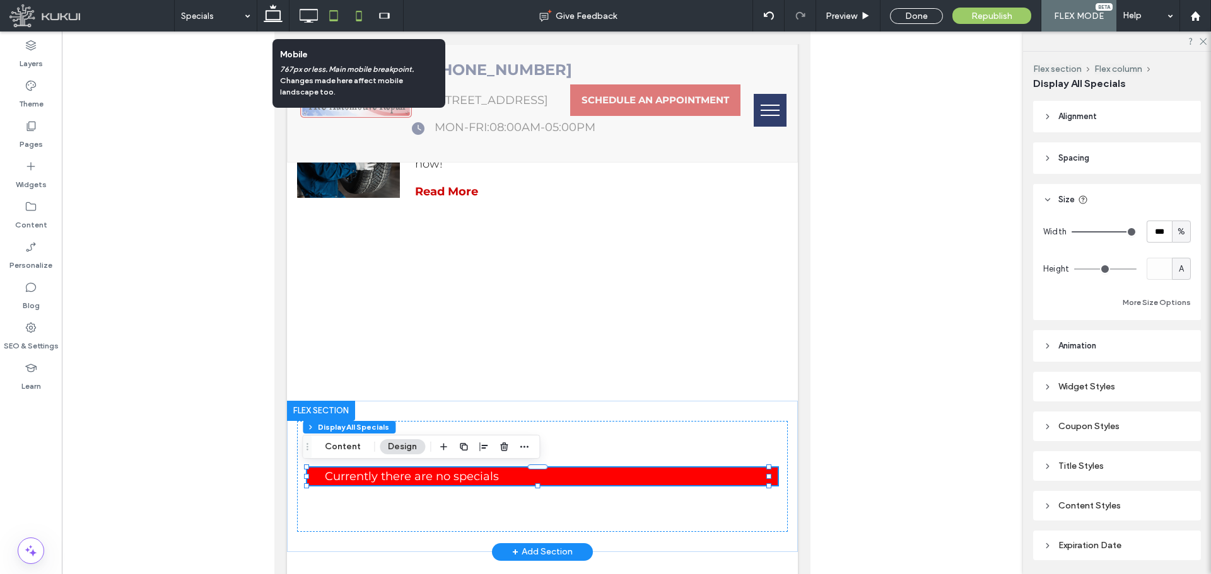
click at [359, 15] on icon at bounding box center [358, 15] width 25 height 25
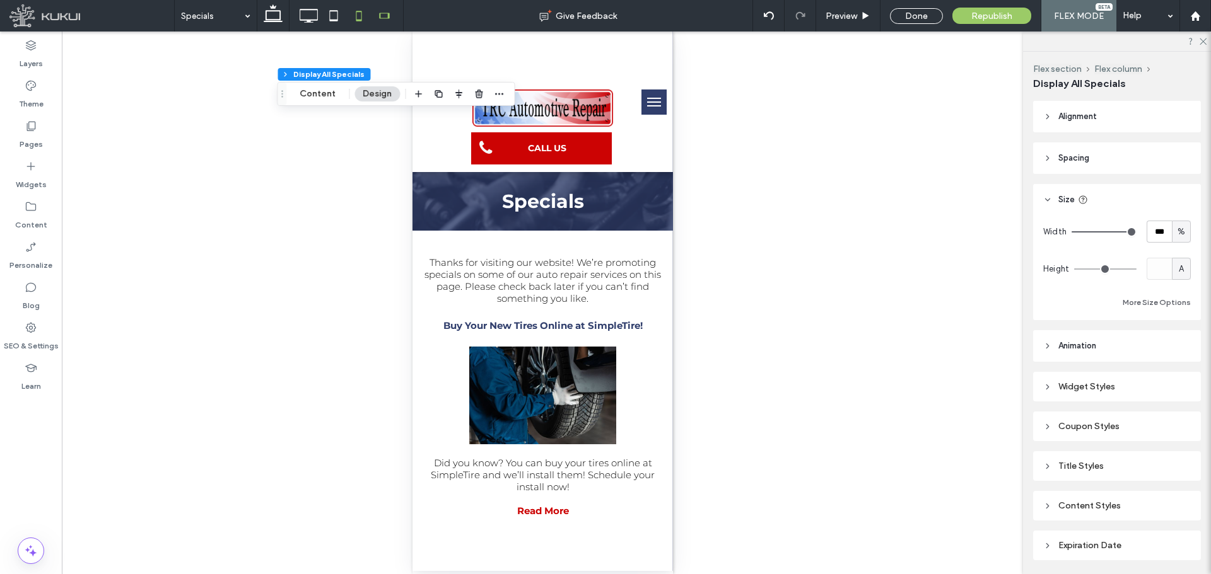
scroll to position [0, 0]
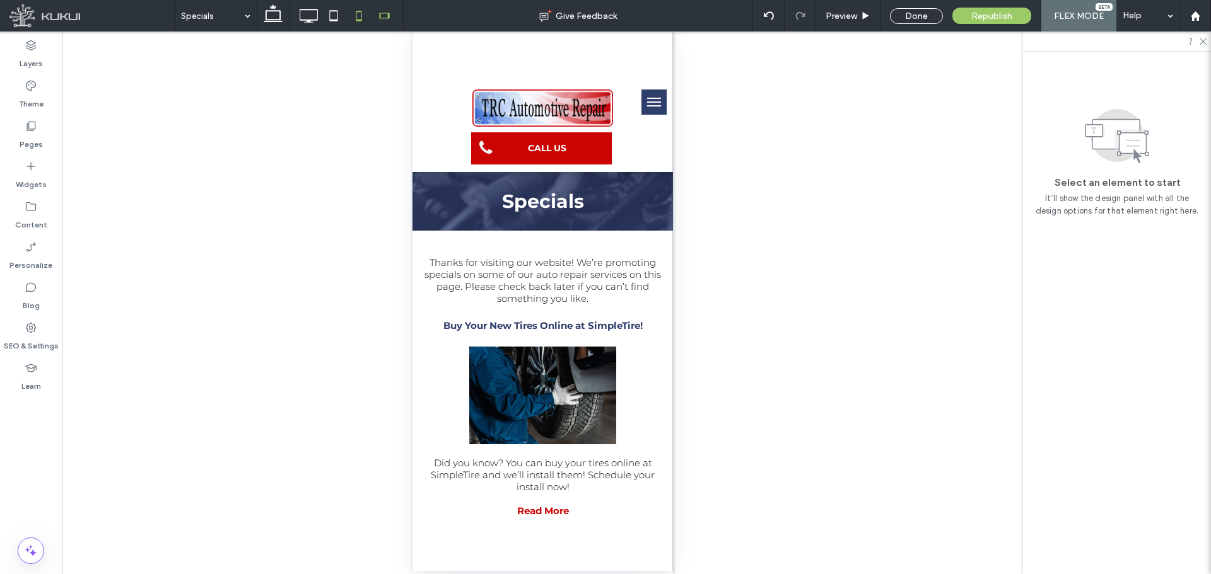
click at [385, 18] on icon at bounding box center [383, 15] width 25 height 25
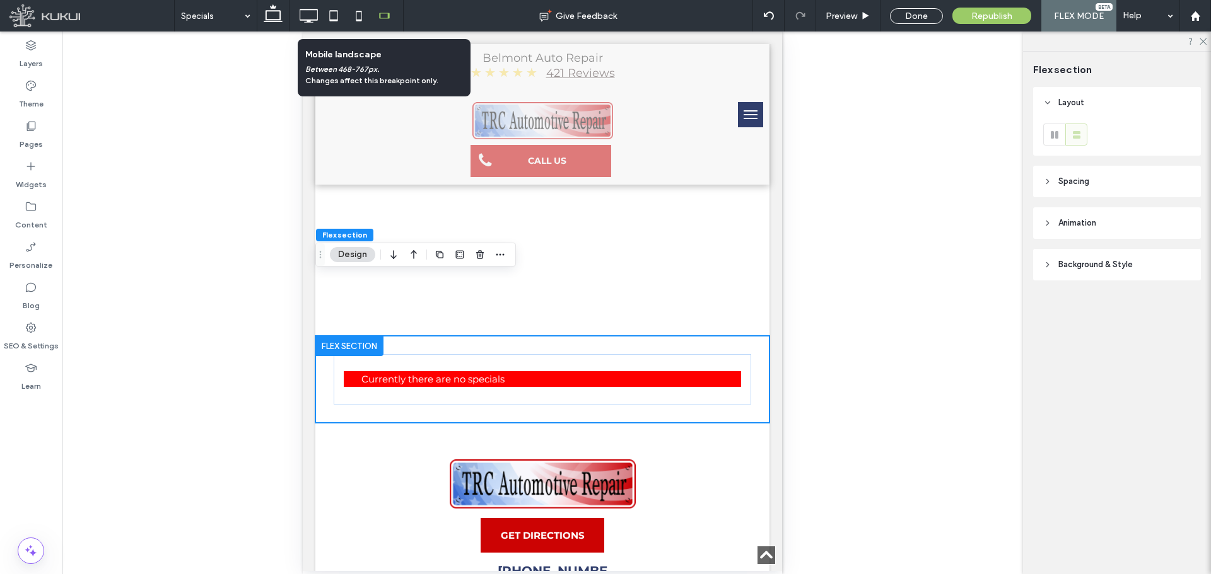
scroll to position [490, 0]
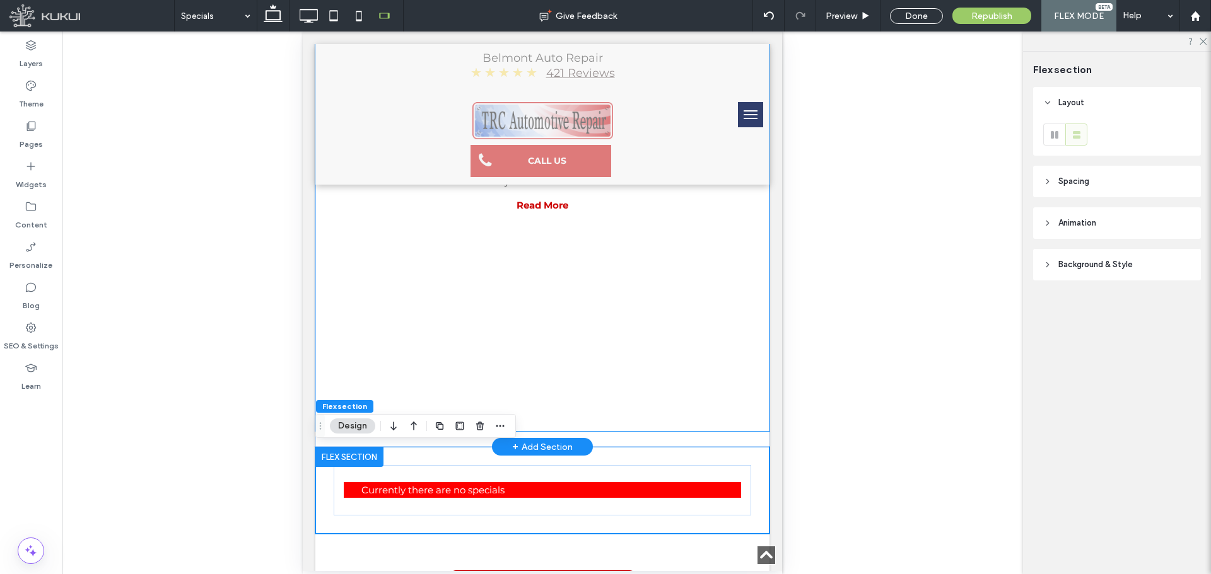
click at [610, 324] on div "Thanks for visiting our website! We’re promoting specials on some of our auto r…" at bounding box center [542, 194] width 454 height 473
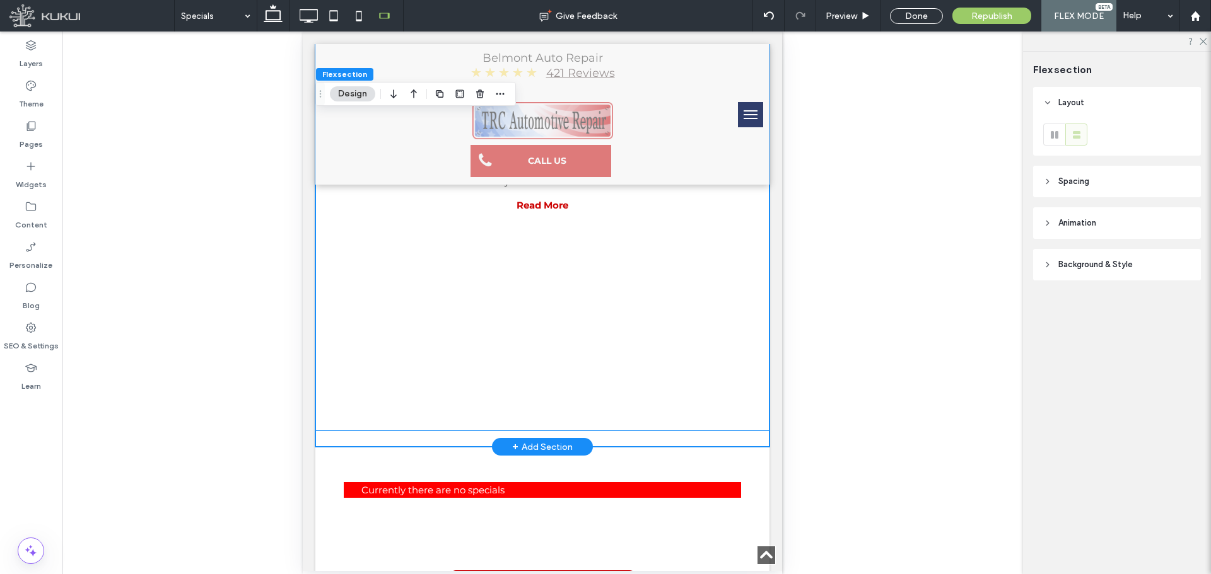
scroll to position [212, 0]
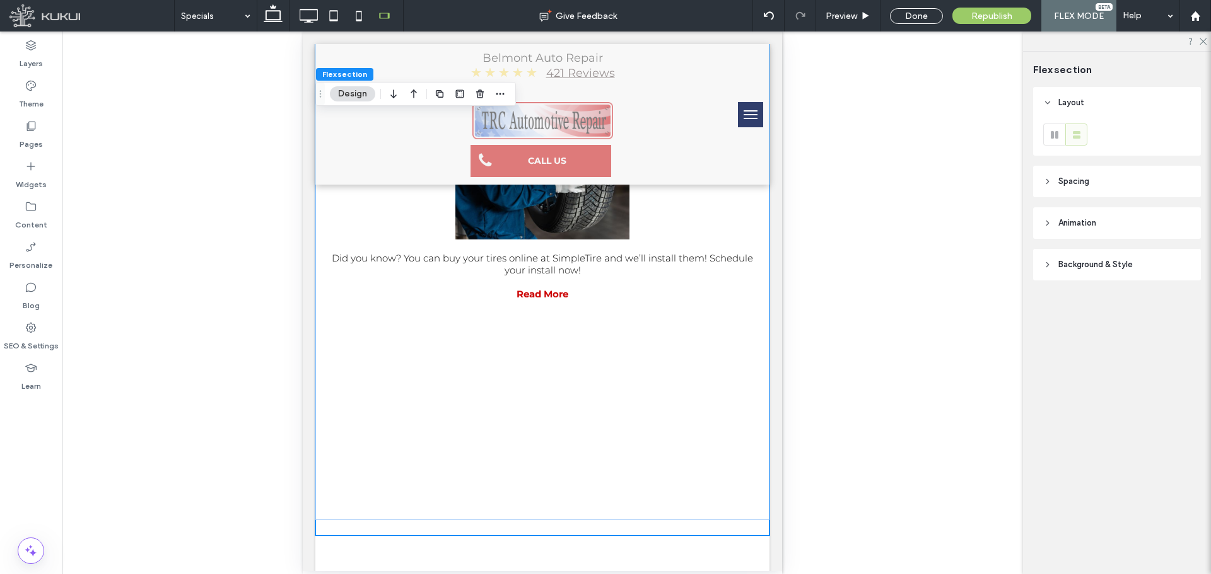
click at [1063, 177] on span "Spacing" at bounding box center [1073, 181] width 31 height 13
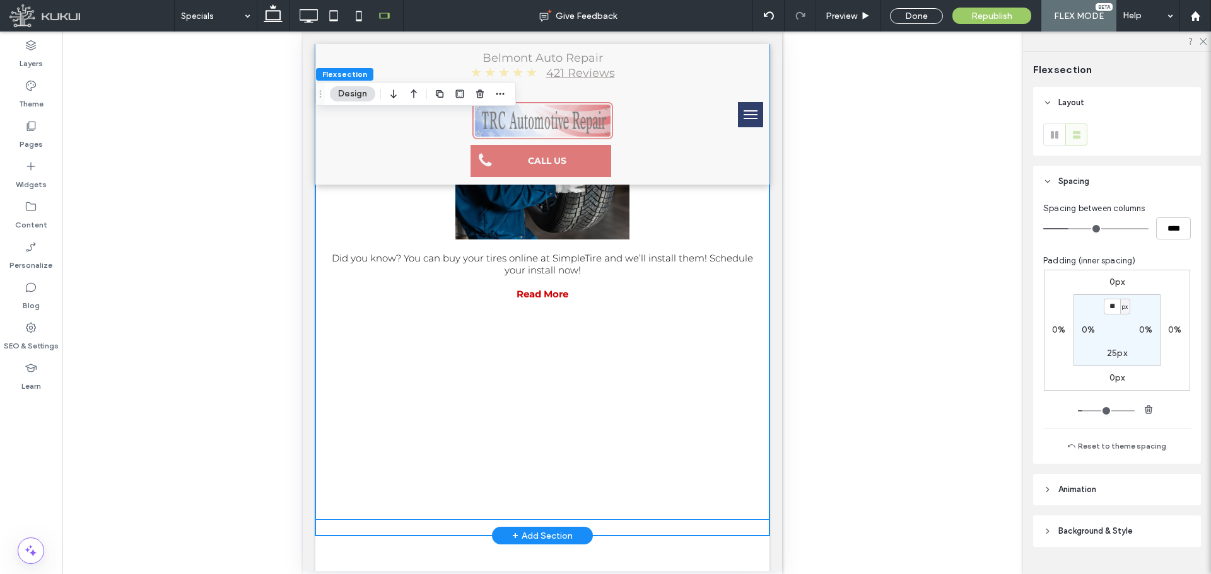
click at [713, 502] on div "Thanks for visiting our website! We’re promoting specials on some of our auto r…" at bounding box center [542, 283] width 454 height 473
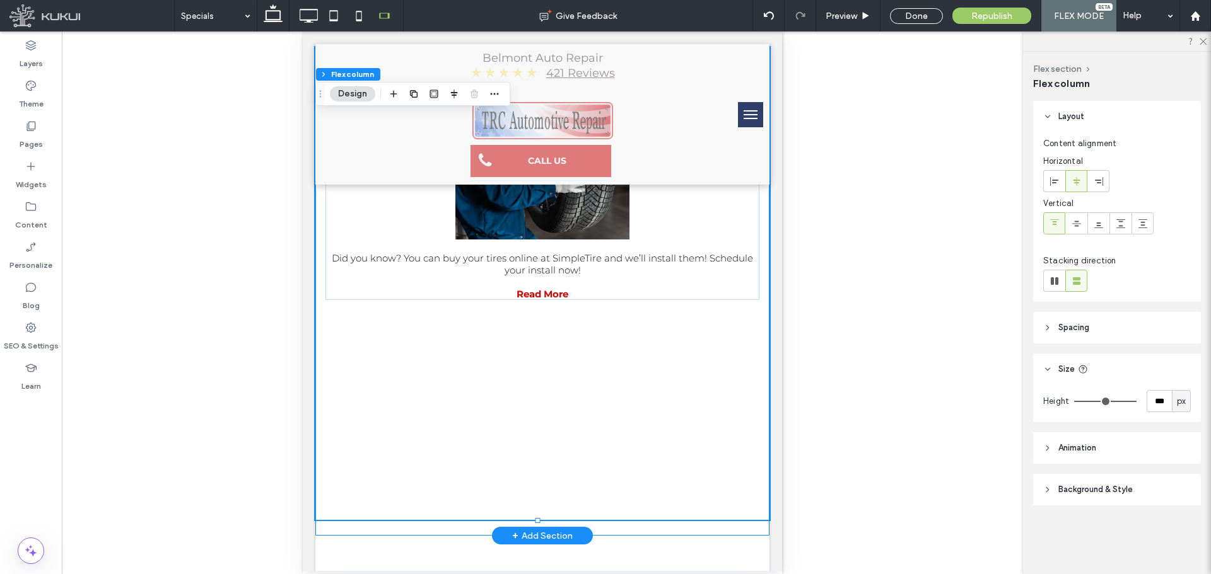
click at [726, 529] on div "Thanks for visiting our website! We’re promoting specials on some of our auto r…" at bounding box center [542, 284] width 454 height 504
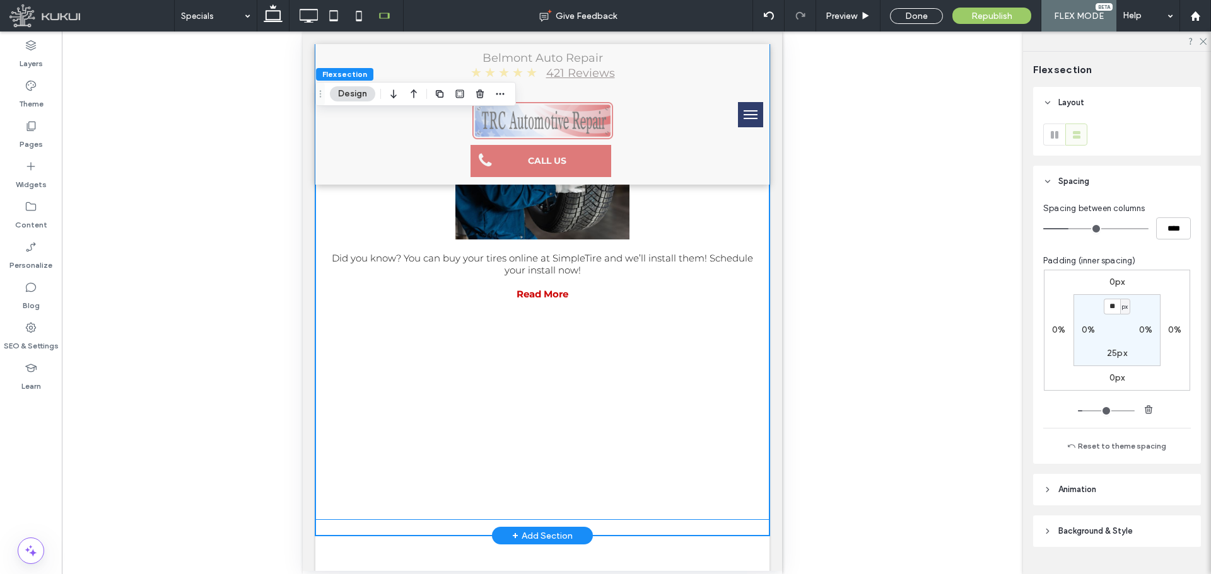
click at [701, 497] on div "Thanks for visiting our website! We’re promoting specials on some of our auto r…" at bounding box center [542, 283] width 454 height 473
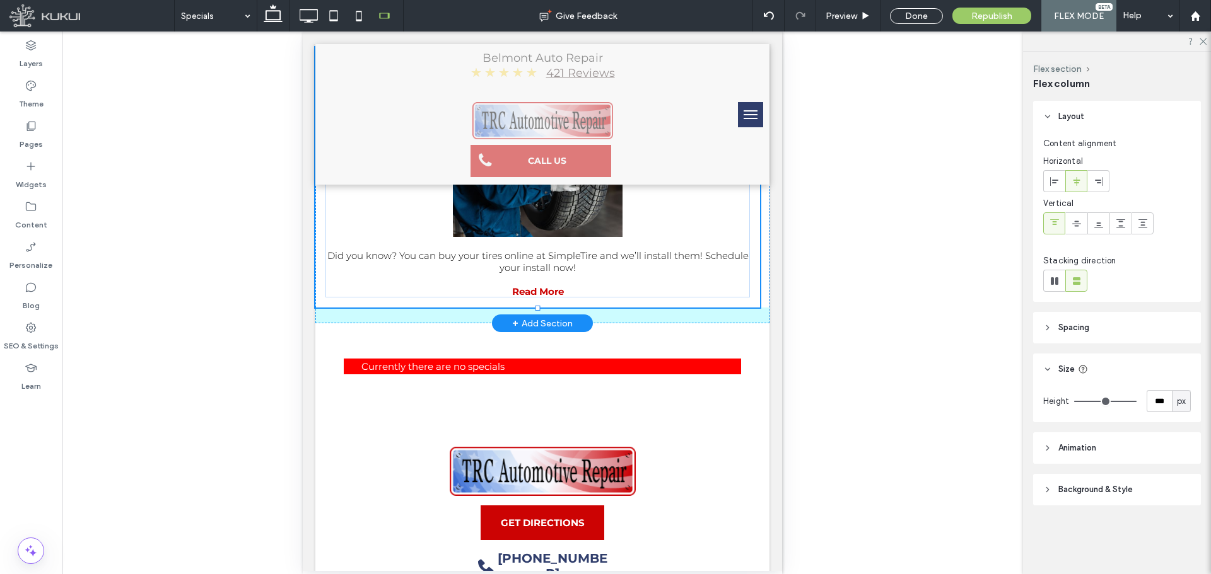
drag, startPoint x: 535, startPoint y: 521, endPoint x: 548, endPoint y: 283, distance: 238.7
click at [548, 283] on div "Thanks for visiting our website! We’re promoting specials on some of our auto r…" at bounding box center [542, 178] width 454 height 292
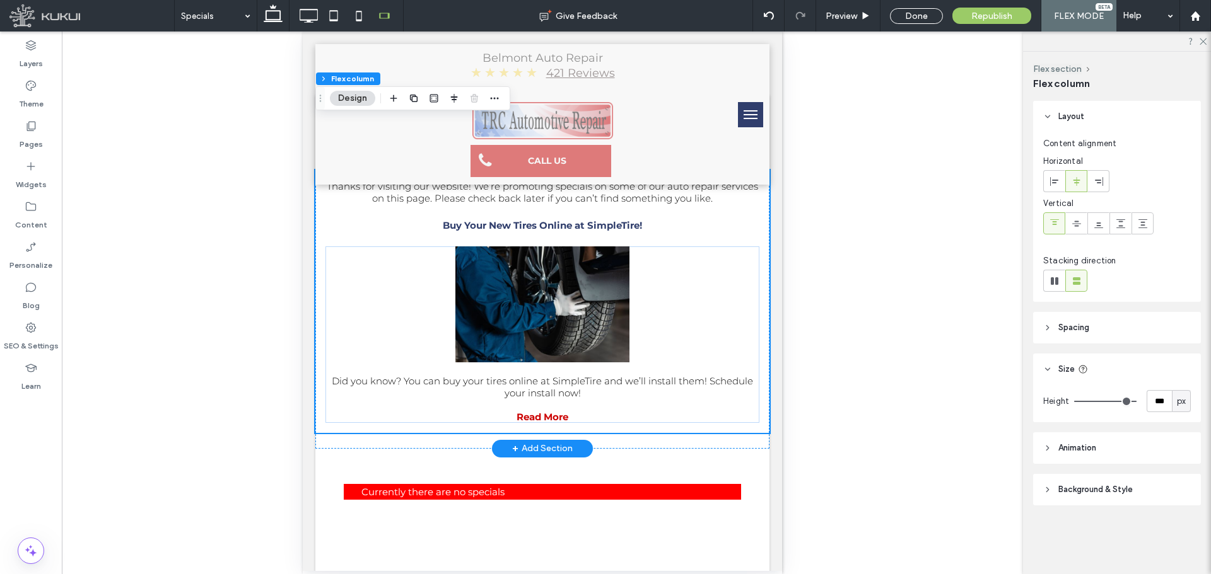
scroll to position [86, 0]
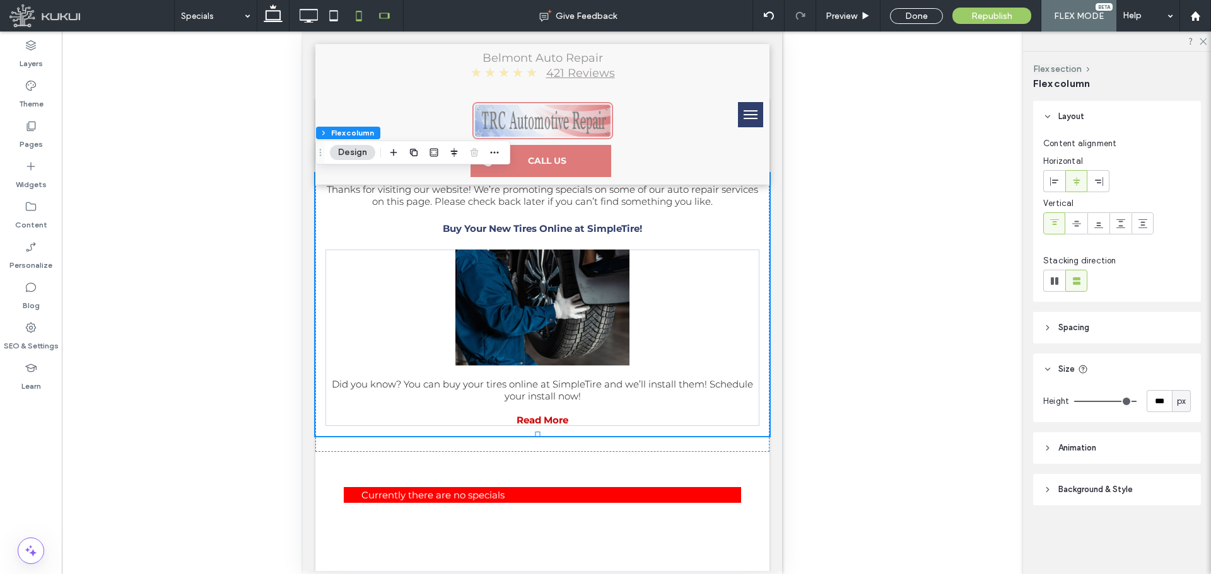
click at [355, 8] on icon at bounding box center [358, 15] width 25 height 25
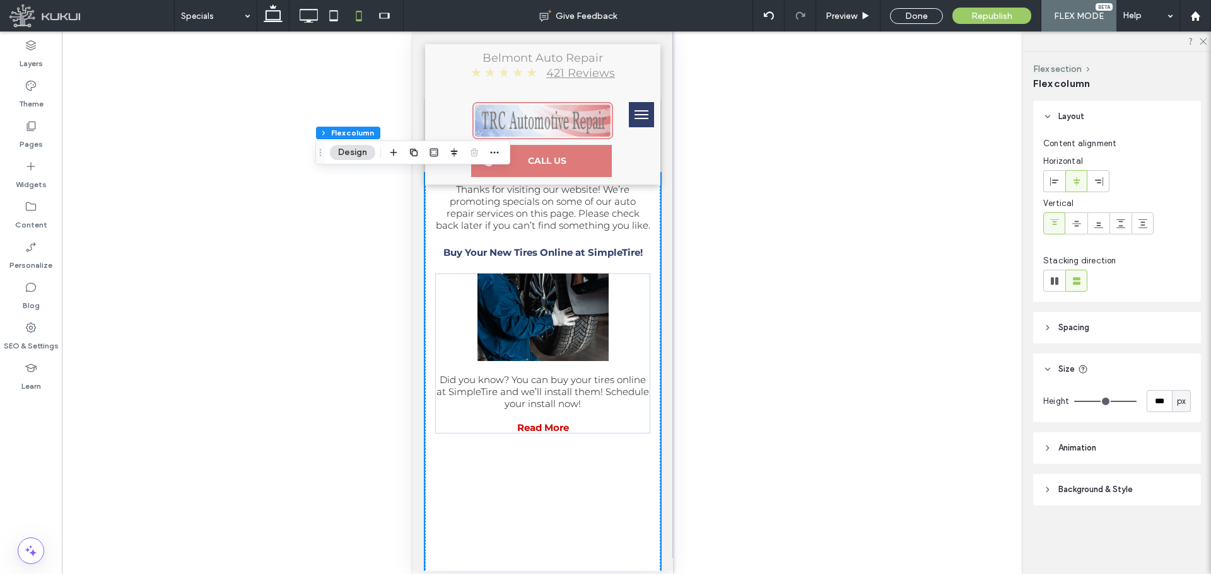
scroll to position [338, 0]
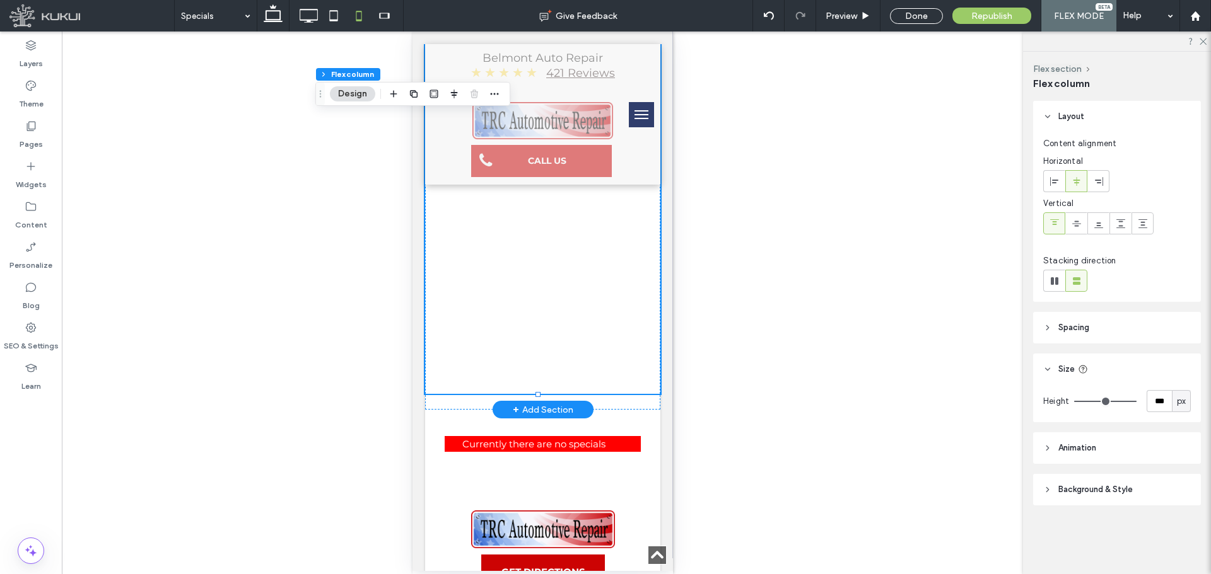
click at [552, 334] on div "Thanks for visiting our website! We’re promoting specials on some of our auto r…" at bounding box center [541, 157] width 235 height 473
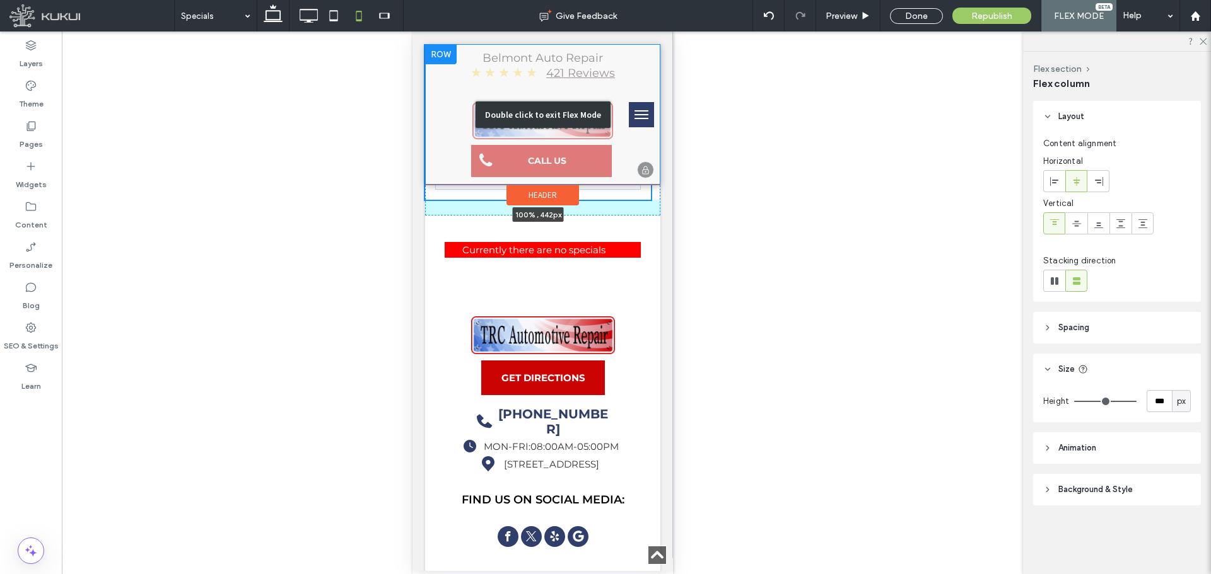
drag, startPoint x: 539, startPoint y: 395, endPoint x: 556, endPoint y: 171, distance: 224.5
click at [556, 171] on div "Belmont Auto Repair ★ ★ ★ ★ ★ 421 Reviews CALL US Double click to exit Flex Mod…" at bounding box center [541, 245] width 235 height 797
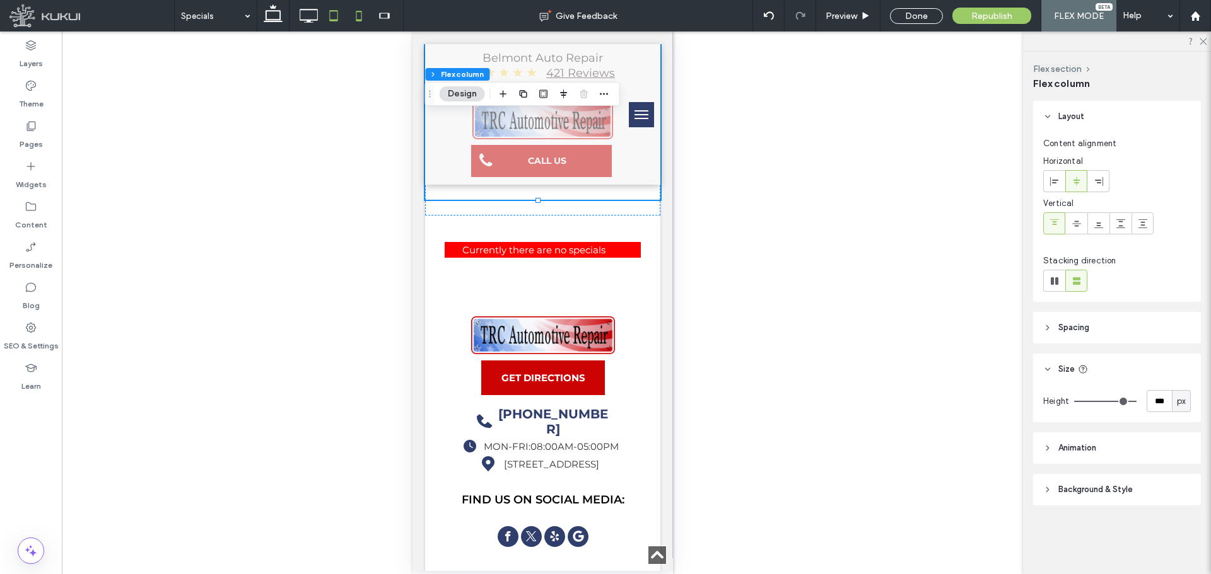
click at [334, 13] on icon at bounding box center [333, 15] width 25 height 25
type input "****"
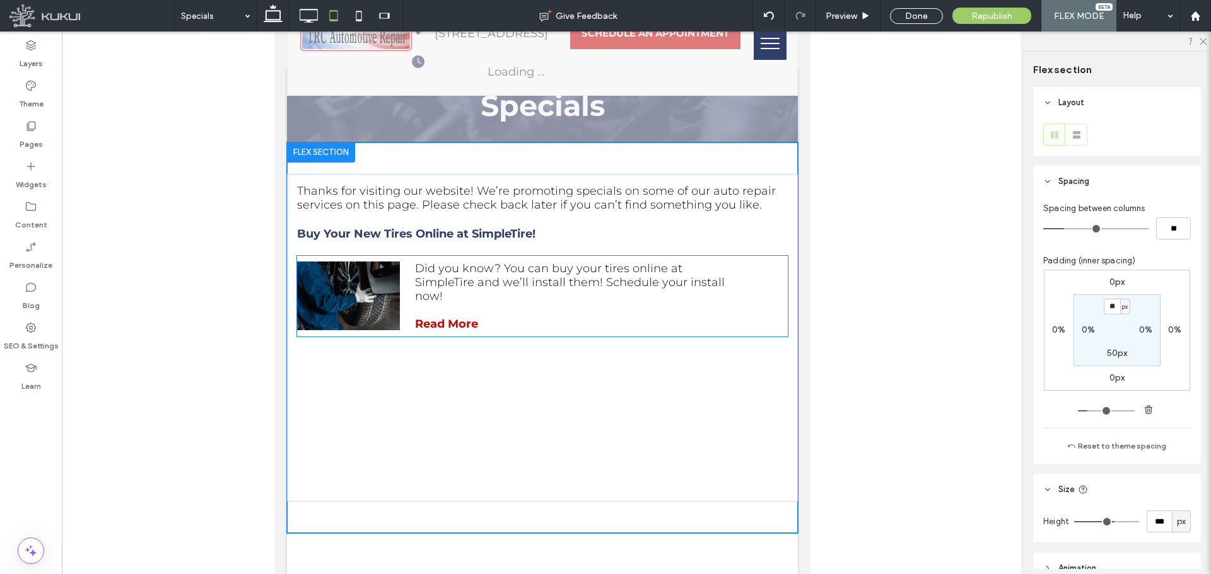
scroll to position [63, 0]
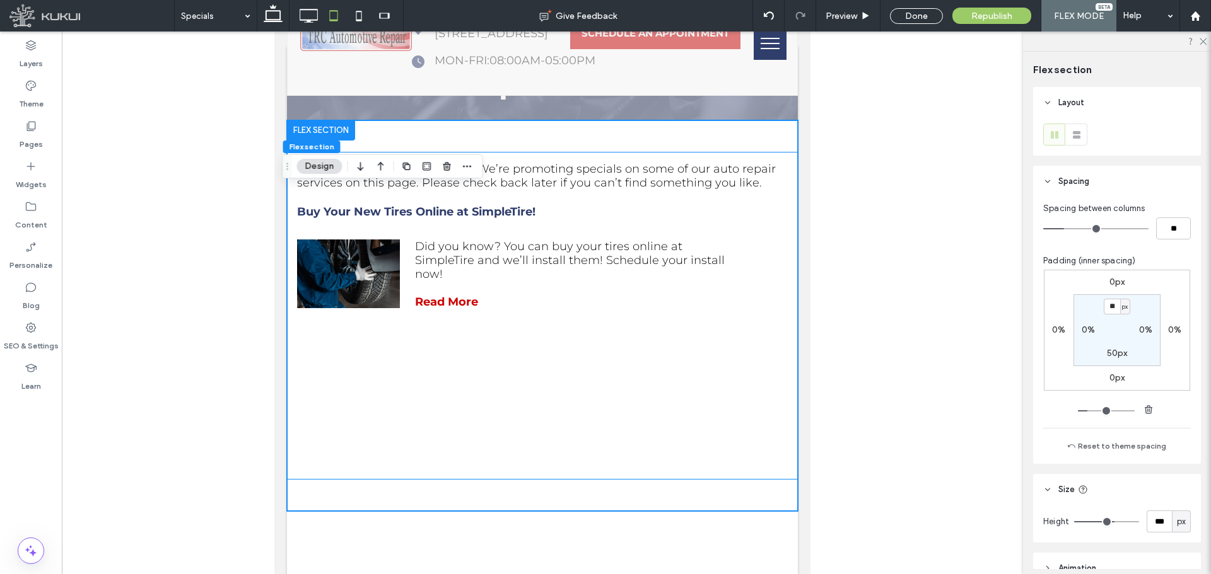
click at [484, 378] on div "Thanks for visiting our website! We’re promoting specials on some of our auto r…" at bounding box center [542, 316] width 511 height 328
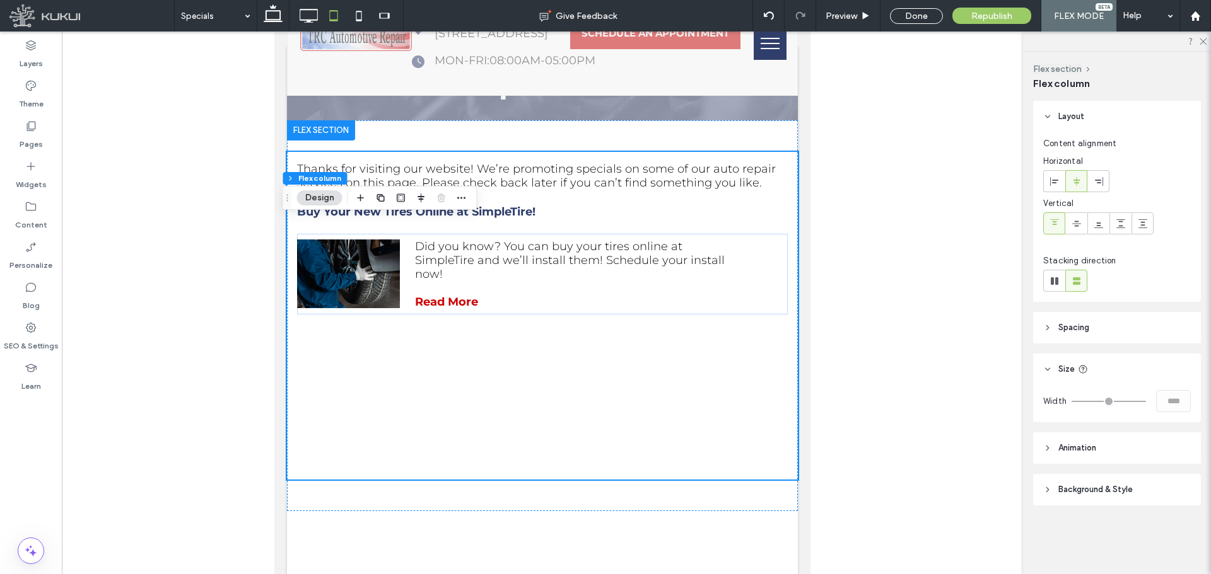
click at [552, 453] on div "Thanks for visiting our website! We’re promoting specials on some of our auto r…" at bounding box center [542, 316] width 511 height 328
click at [538, 501] on div "Thanks for visiting our website! We’re promoting specials on some of our auto r…" at bounding box center [542, 315] width 511 height 391
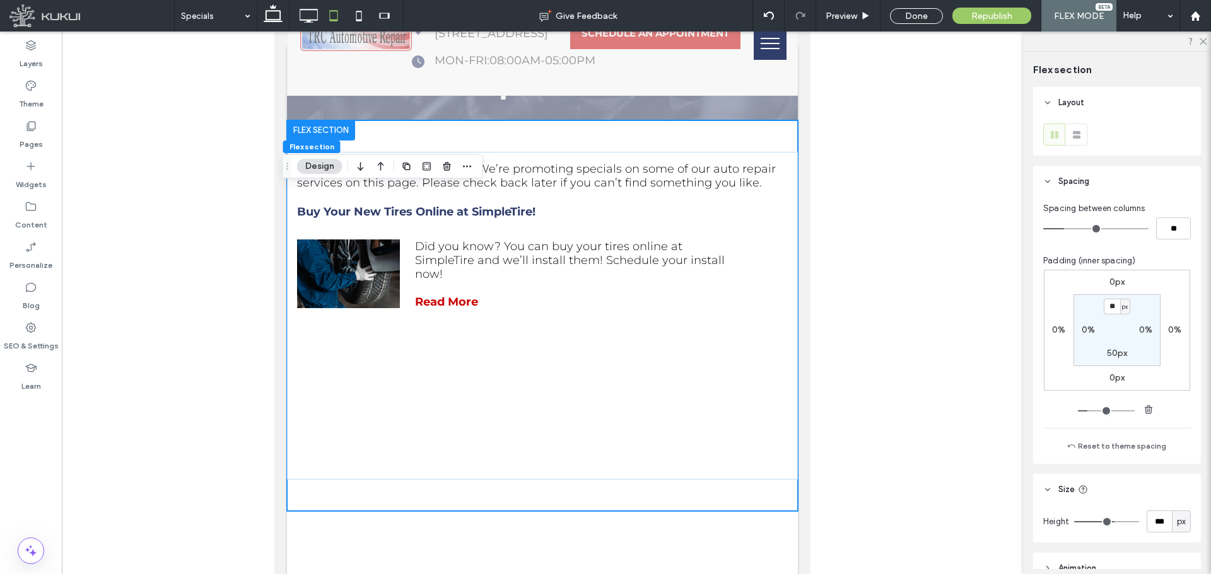
click at [545, 433] on div "Thanks for visiting our website! We’re promoting specials on some of our auto r…" at bounding box center [542, 316] width 511 height 328
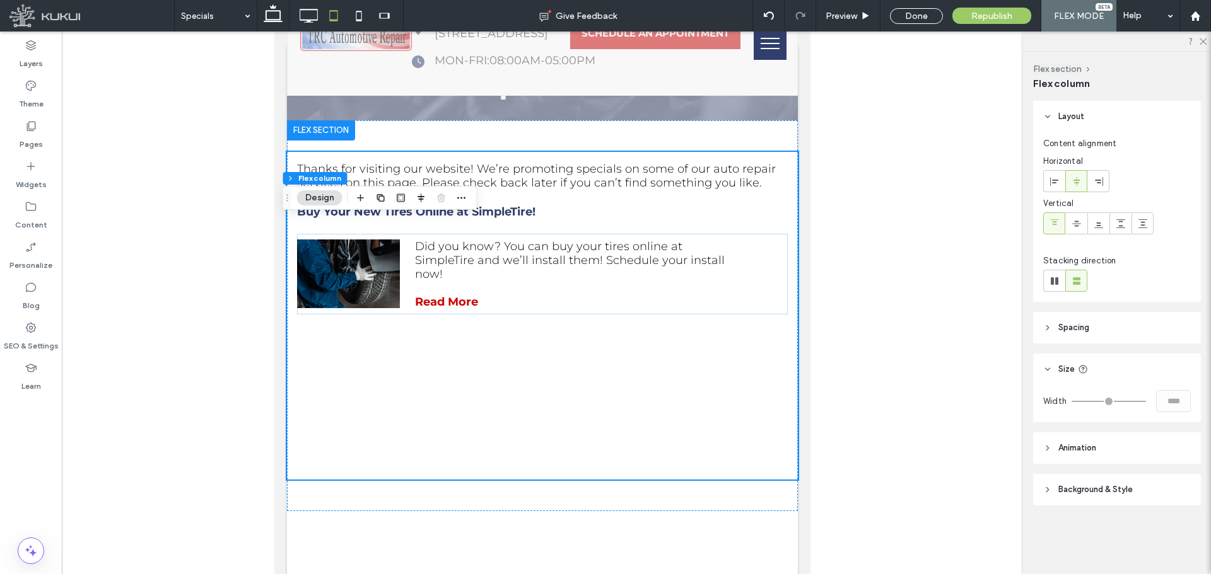
click at [1073, 330] on span "Spacing" at bounding box center [1073, 328] width 31 height 13
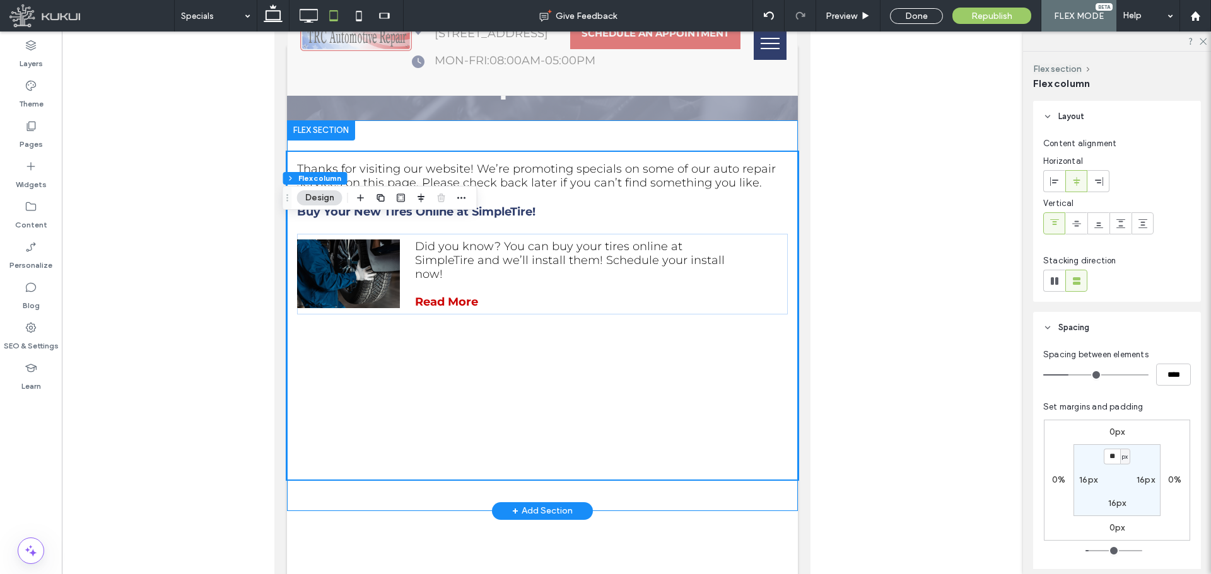
click at [628, 493] on div "Thanks for visiting our website! We’re promoting specials on some of our auto r…" at bounding box center [542, 315] width 511 height 391
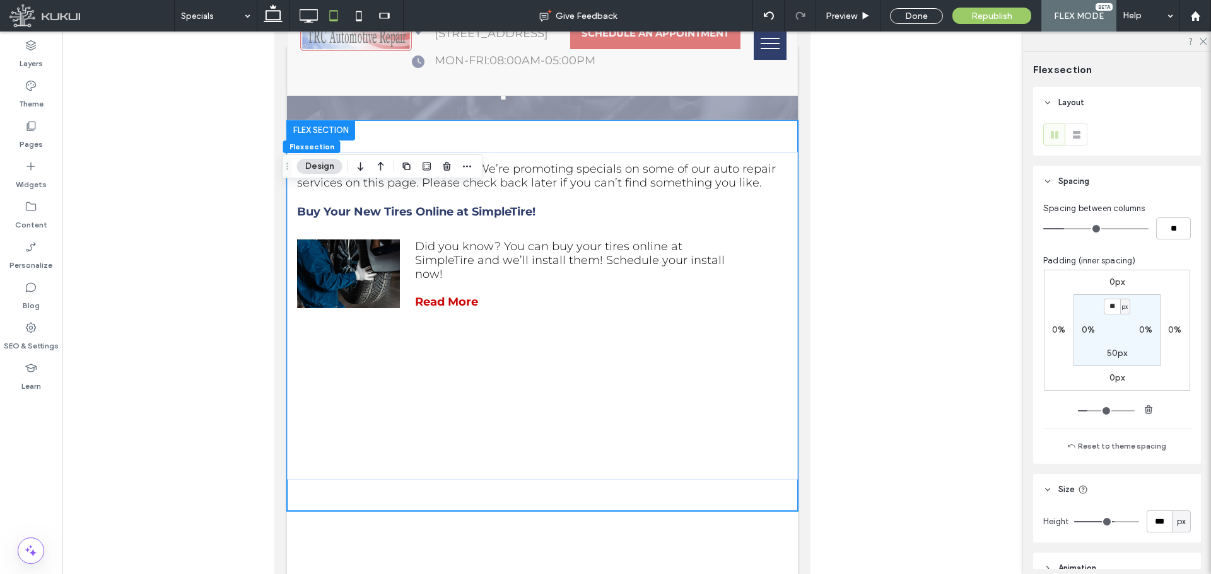
click at [1175, 520] on div "px" at bounding box center [1181, 522] width 13 height 13
click at [1178, 502] on div "A" at bounding box center [1175, 500] width 18 height 22
type input "*"
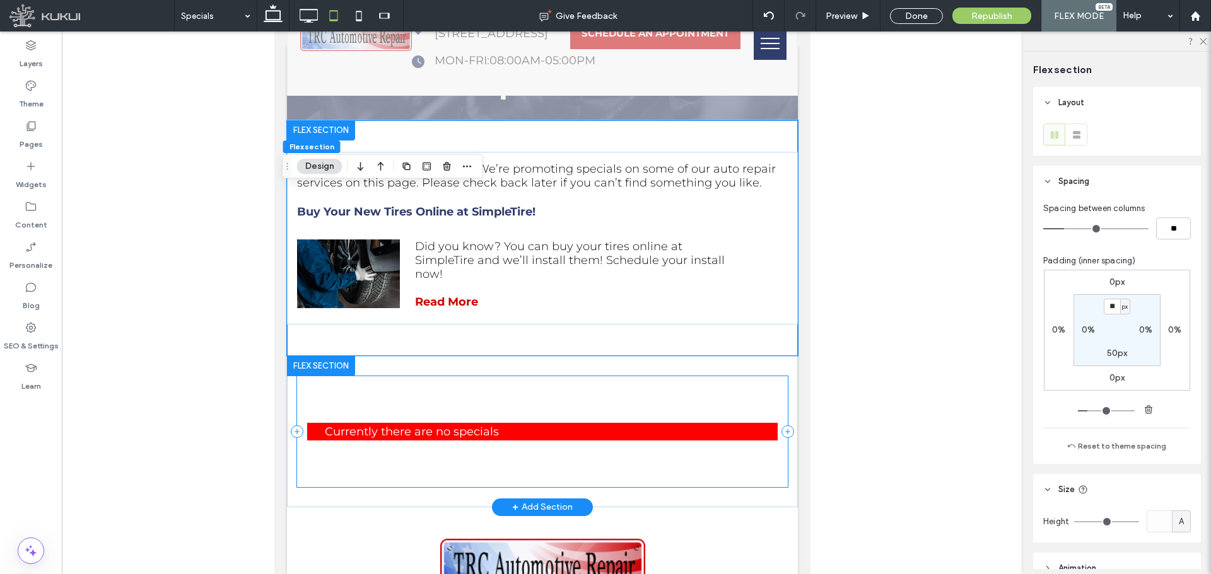
click at [438, 390] on div "Loading ..." at bounding box center [542, 431] width 491 height 110
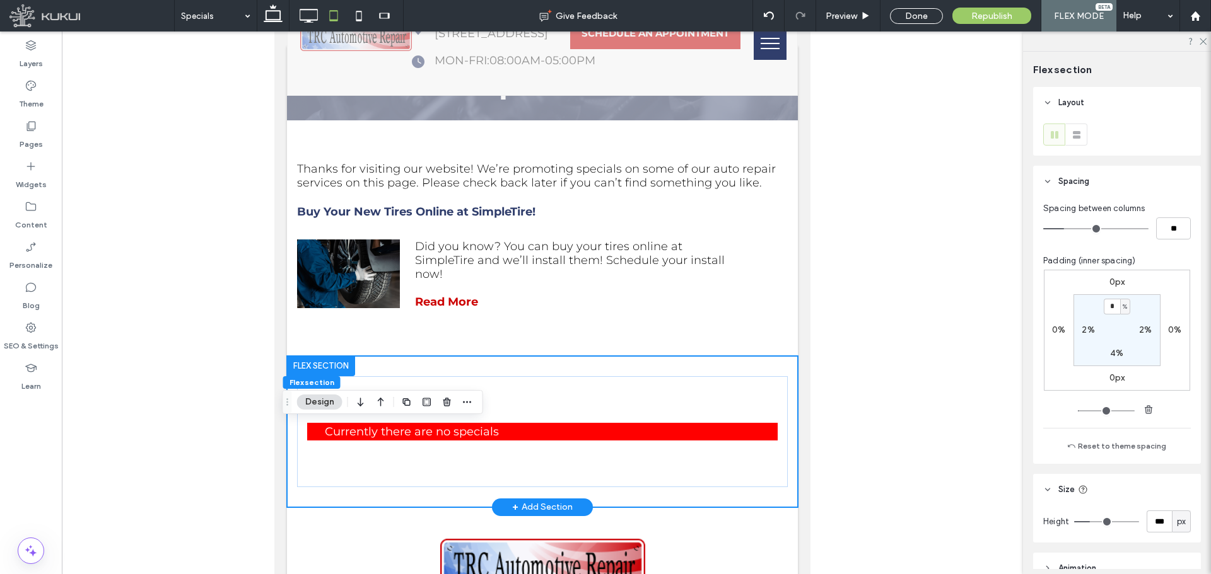
click at [392, 360] on div "Loading ..." at bounding box center [542, 431] width 511 height 151
click at [380, 369] on div "Loading ..." at bounding box center [542, 431] width 511 height 151
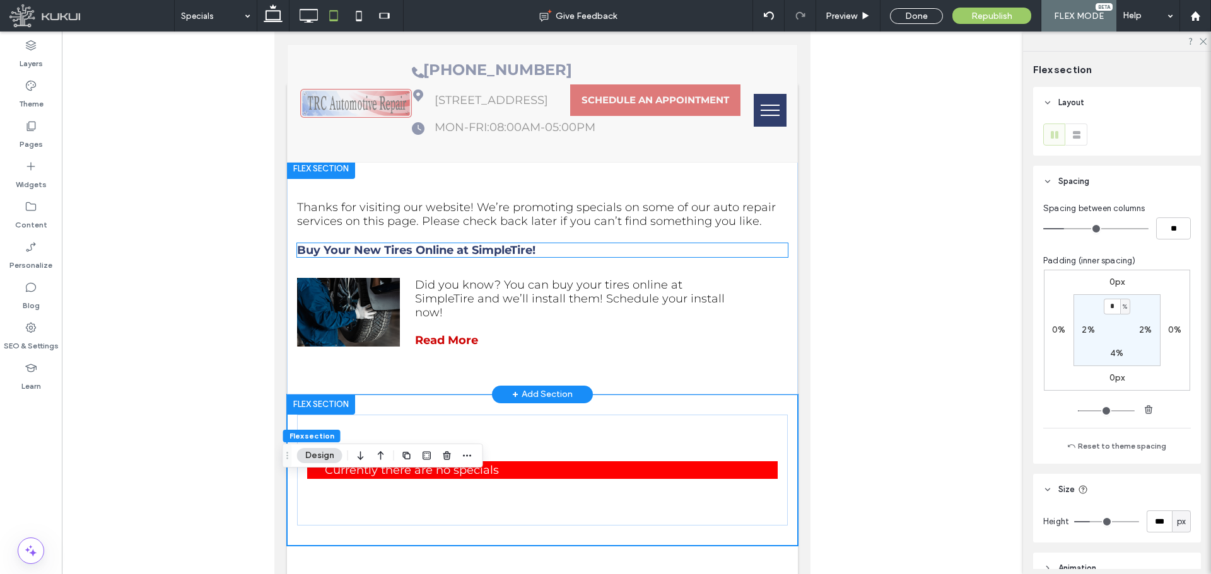
scroll to position [189, 0]
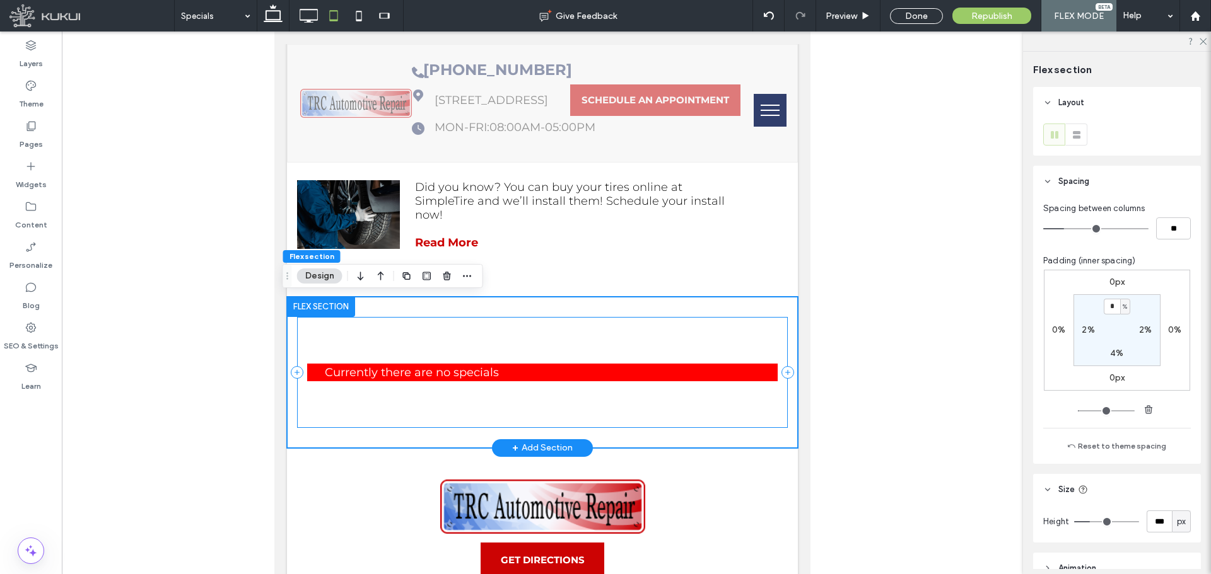
click at [368, 346] on div "Loading ..." at bounding box center [542, 372] width 491 height 110
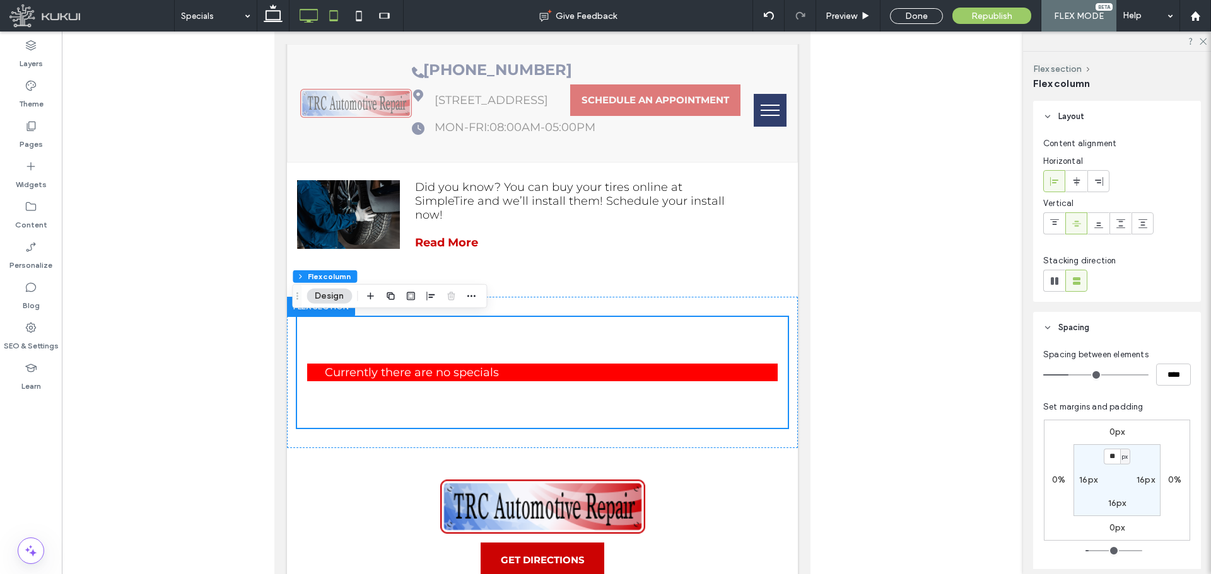
click at [305, 9] on use at bounding box center [309, 16] width 18 height 14
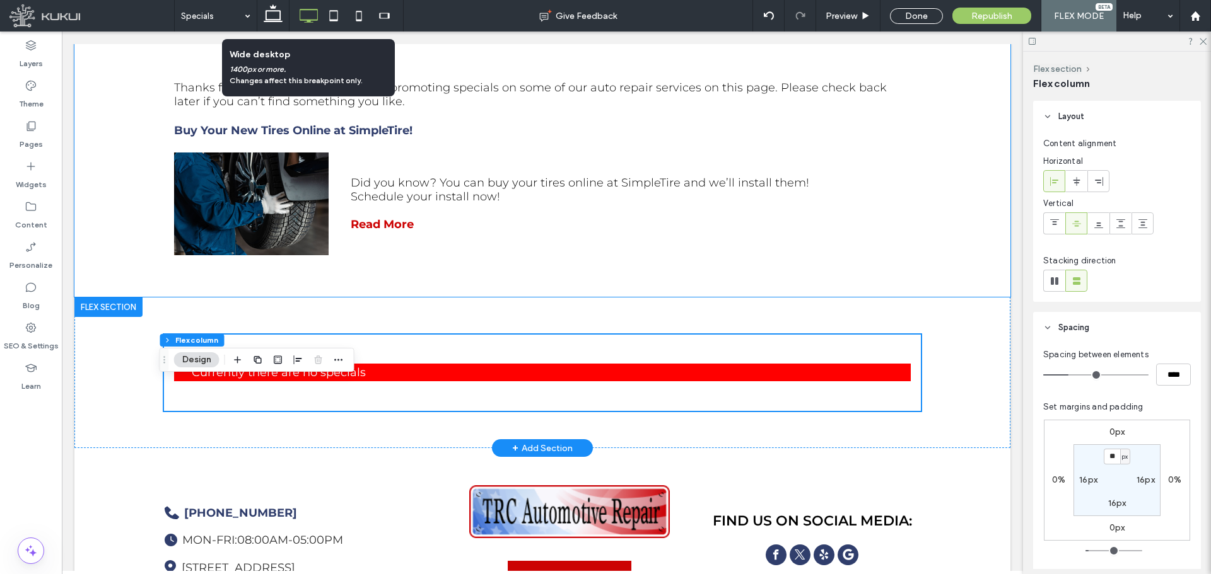
scroll to position [252, 0]
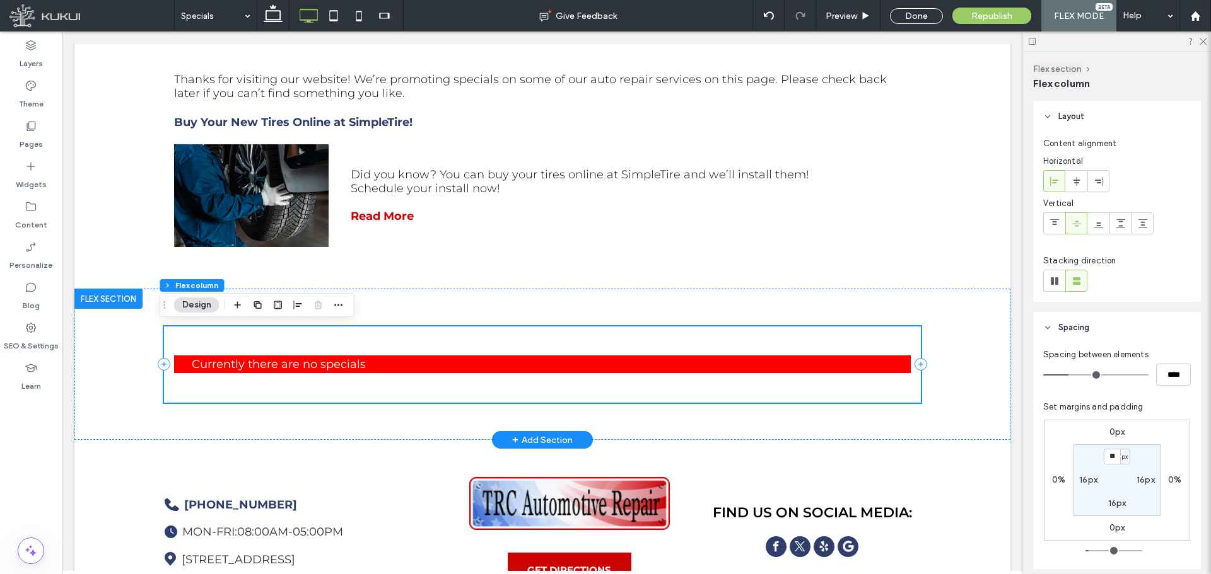
click at [383, 334] on div "Loading ..." at bounding box center [542, 365] width 757 height 76
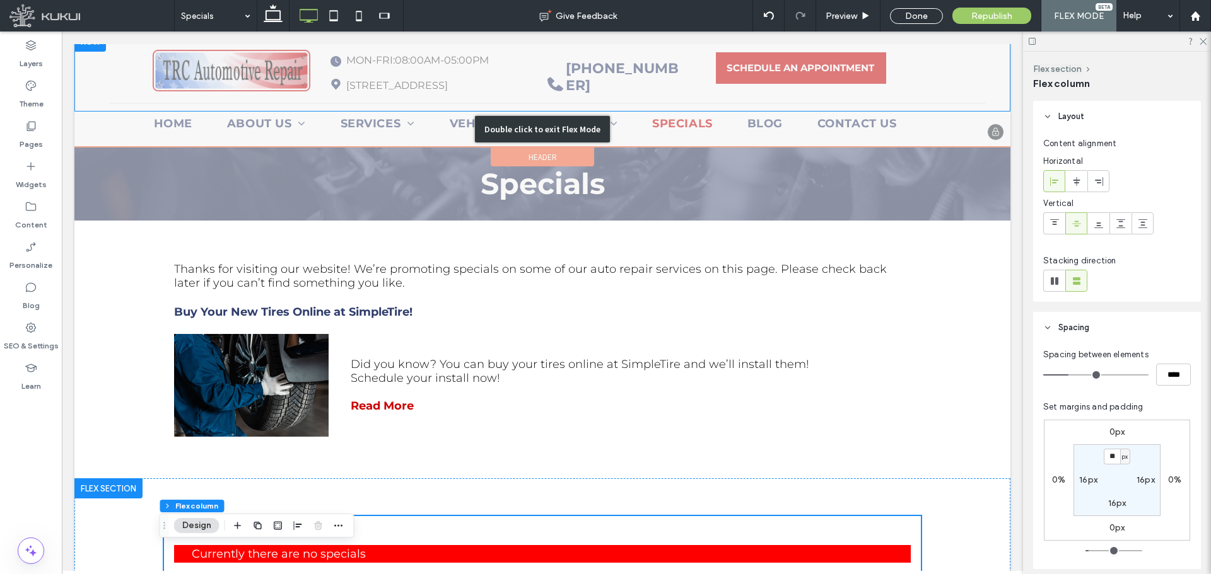
scroll to position [63, 0]
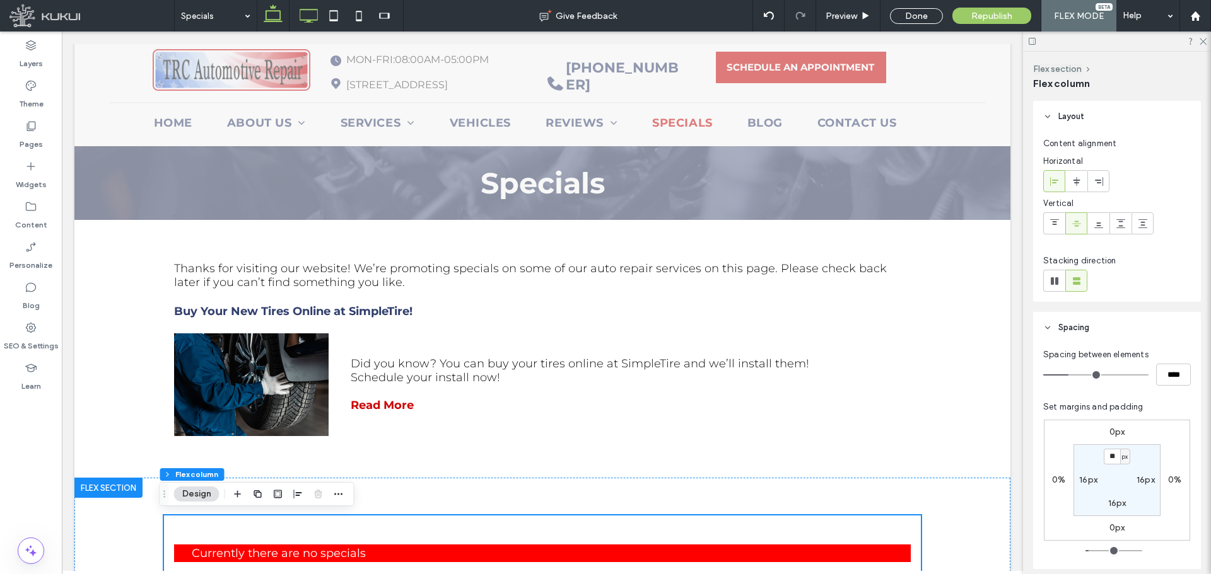
click at [267, 9] on icon at bounding box center [272, 15] width 25 height 25
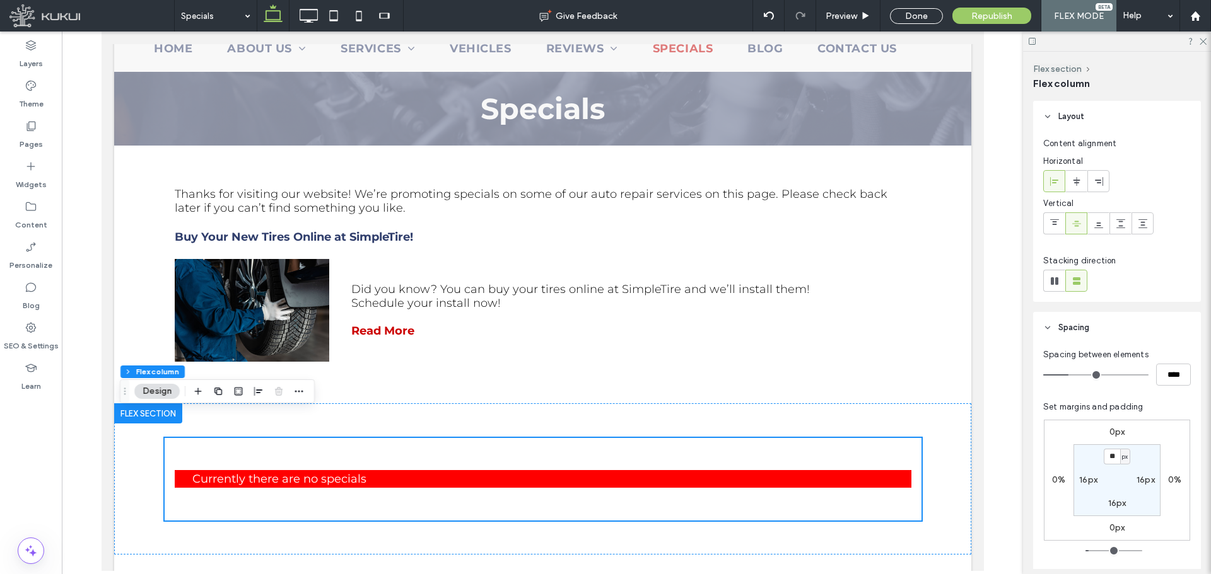
scroll to position [126, 0]
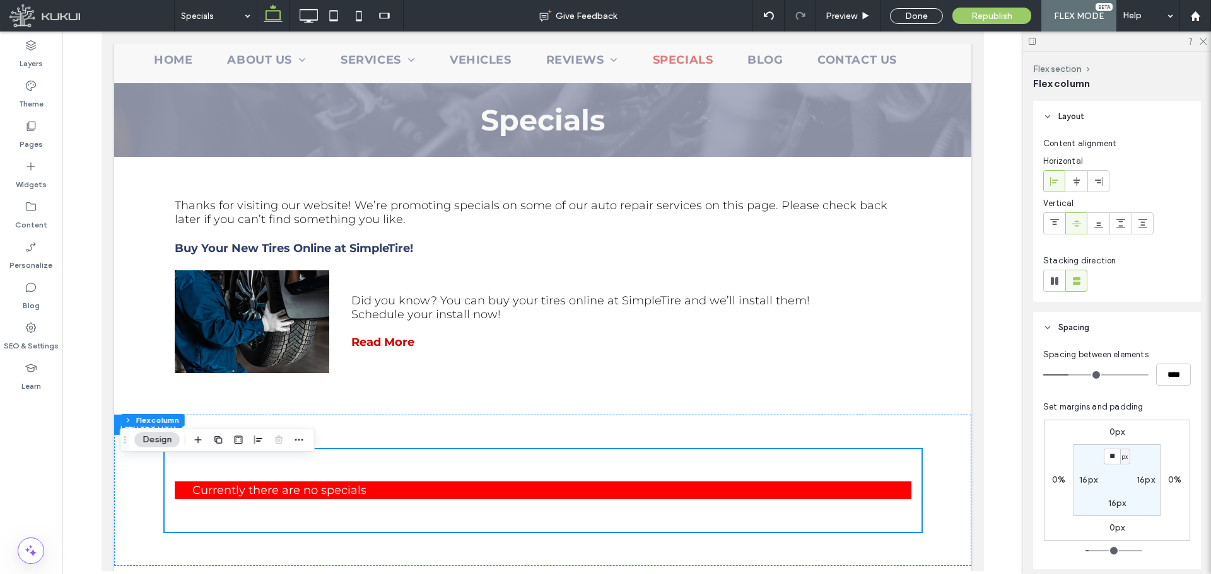
click at [273, 15] on icon at bounding box center [272, 15] width 25 height 25
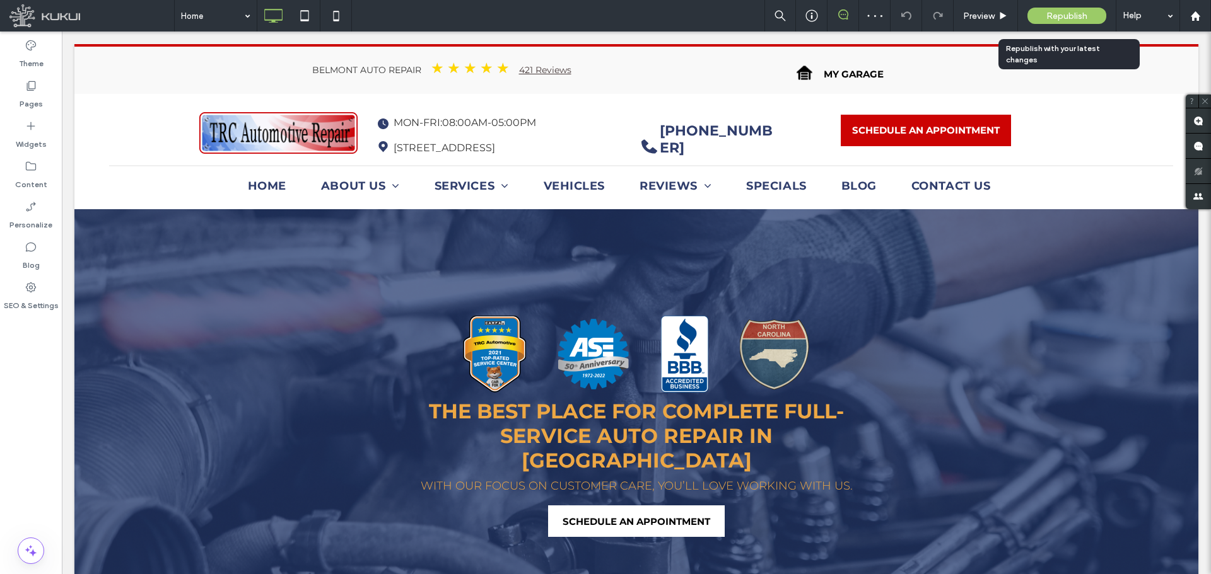
click at [1052, 13] on span "Republish" at bounding box center [1066, 16] width 41 height 11
